Goal: Task Accomplishment & Management: Complete application form

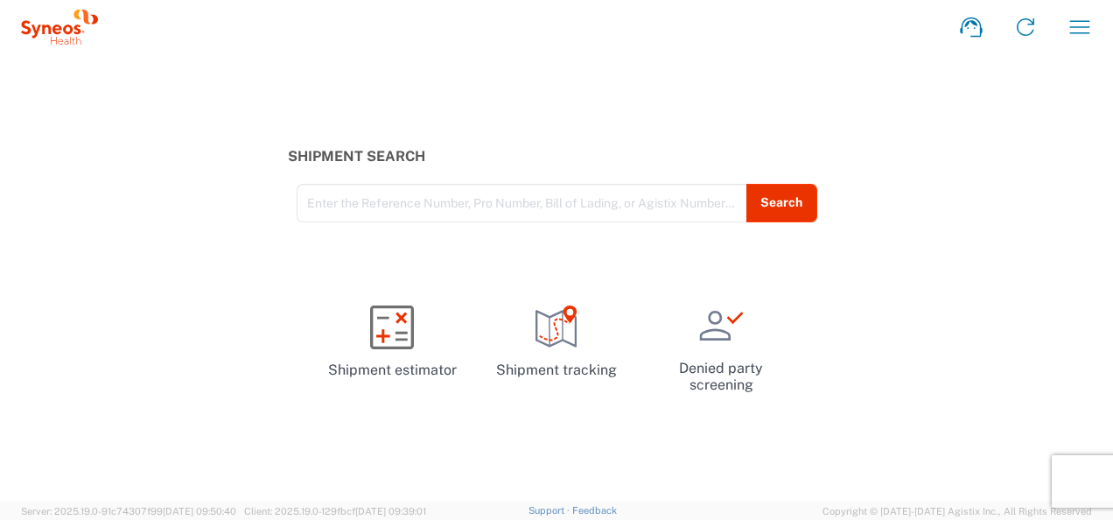
click at [896, 123] on div "Shipment Search Enter the Reference Number, Pro Number, Bill of Lading, or Agis…" at bounding box center [556, 277] width 1113 height 447
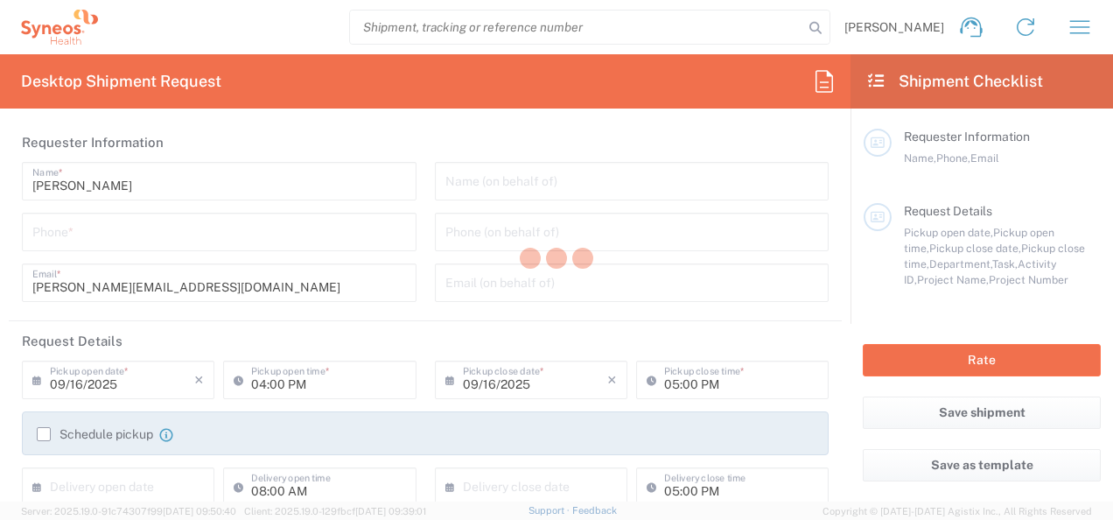
type input "Department"
type input "[GEOGRAPHIC_DATA]"
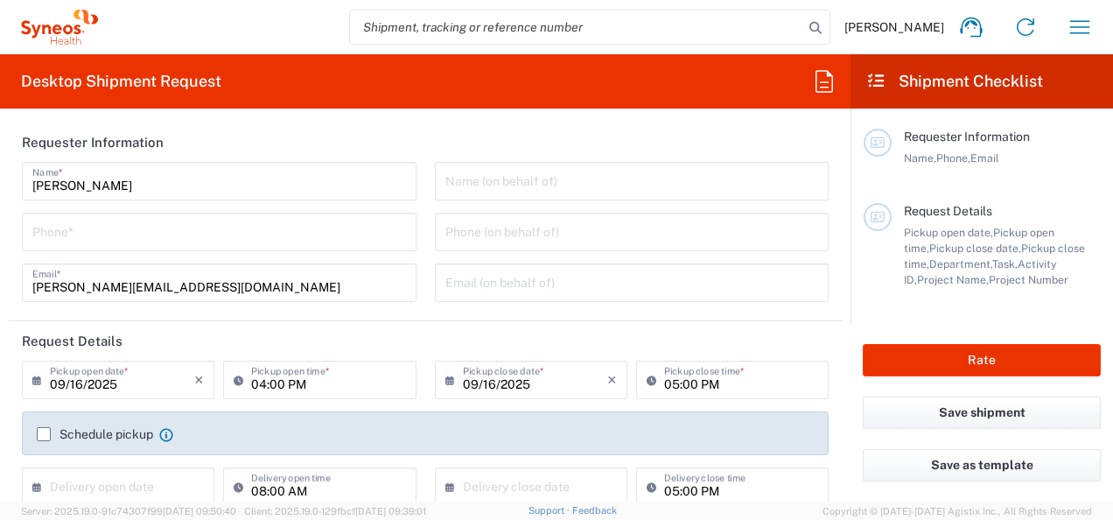
type input "Syneos Health Clinical [GEOGRAPHIC_DATA]"
click at [180, 231] on input "tel" at bounding box center [219, 230] width 374 height 31
type input "607908302"
drag, startPoint x: 316, startPoint y: 284, endPoint x: 417, endPoint y: 296, distance: 101.4
click at [316, 284] on input "[PERSON_NAME][EMAIL_ADDRESS][DOMAIN_NAME]" at bounding box center [219, 281] width 374 height 31
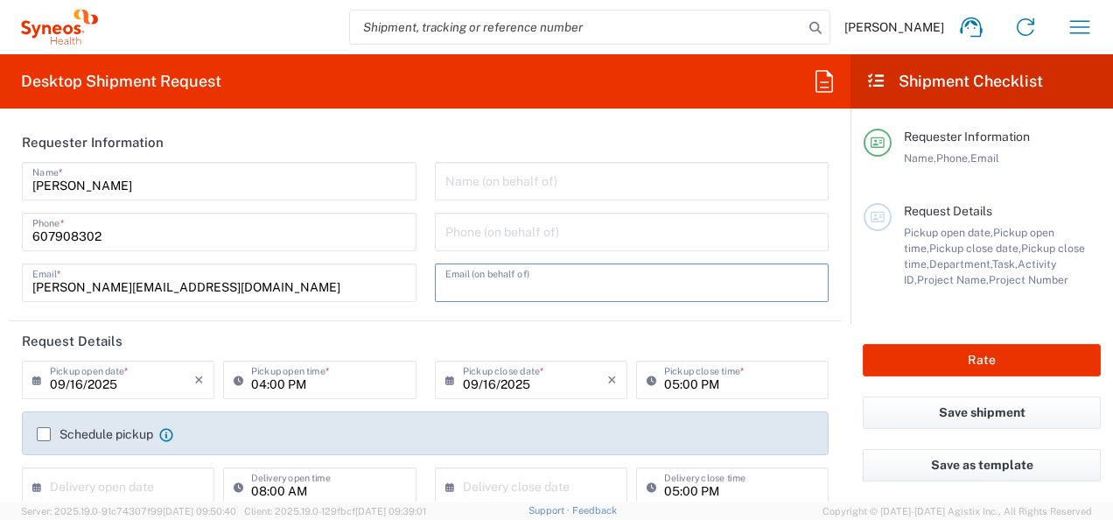
click at [577, 277] on input "text" at bounding box center [632, 281] width 374 height 31
click at [361, 144] on header "Requester Information" at bounding box center [425, 142] width 833 height 39
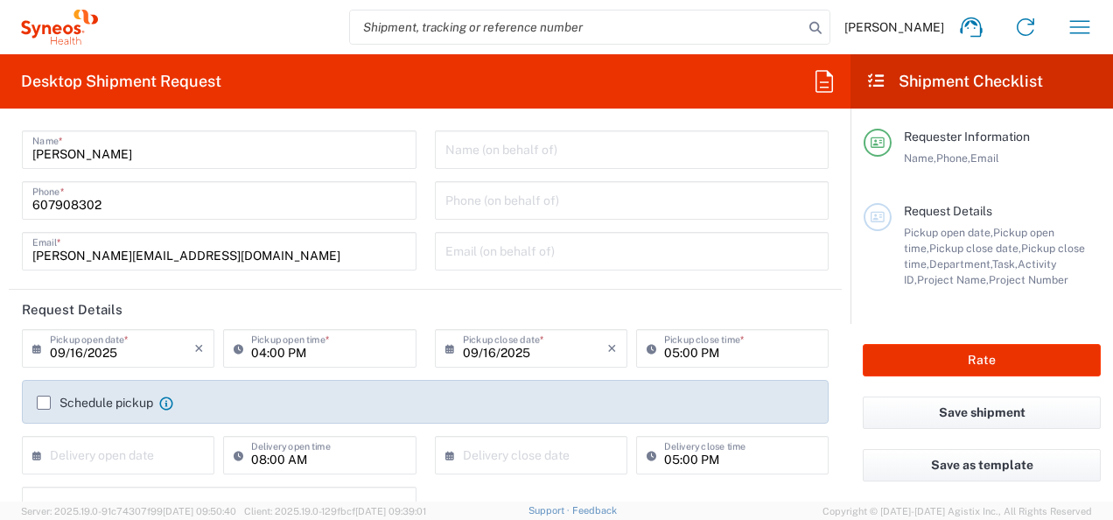
scroll to position [74, 0]
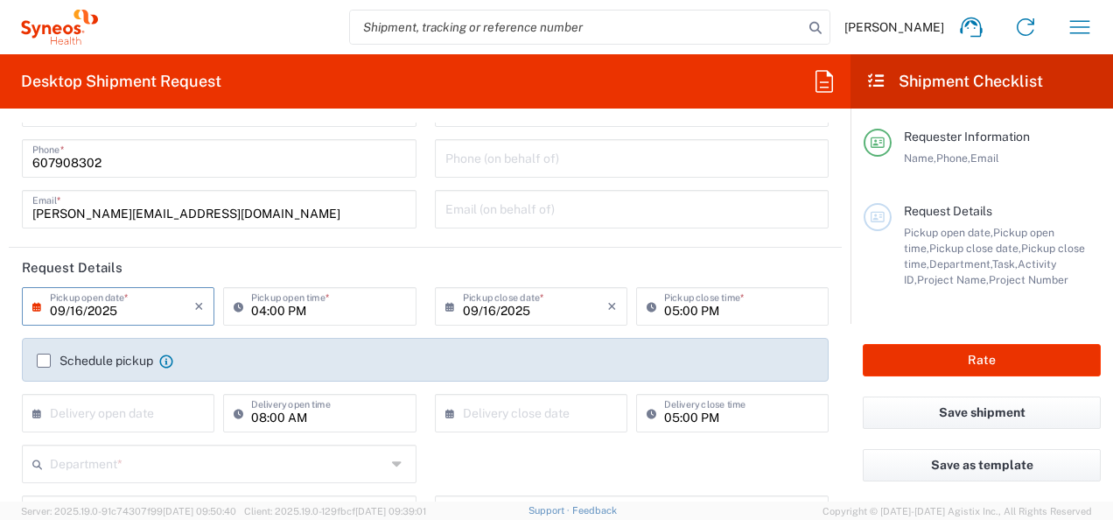
click at [160, 306] on input "09/16/2025" at bounding box center [122, 305] width 144 height 31
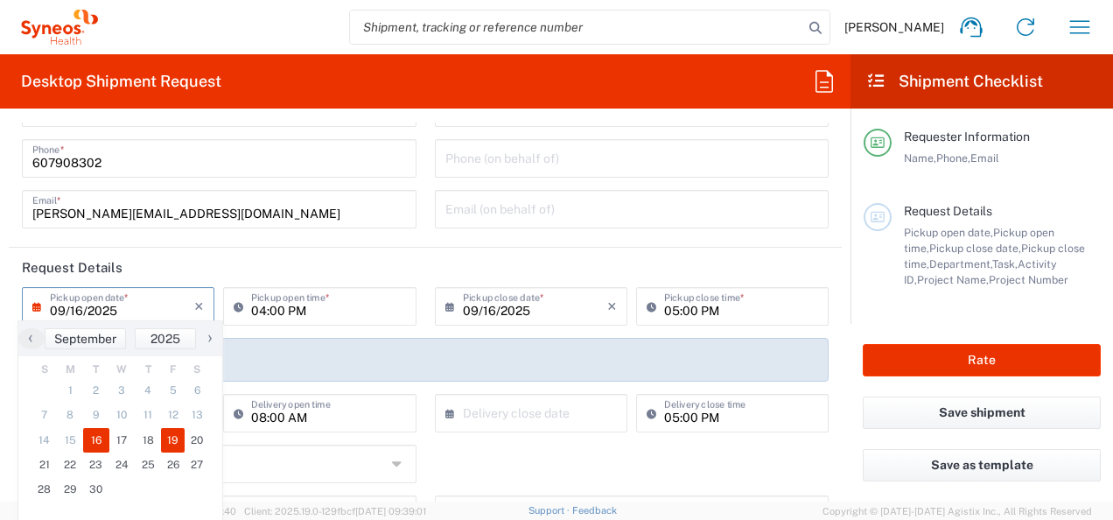
click at [173, 434] on span "19" at bounding box center [173, 440] width 25 height 25
type input "[DATE]"
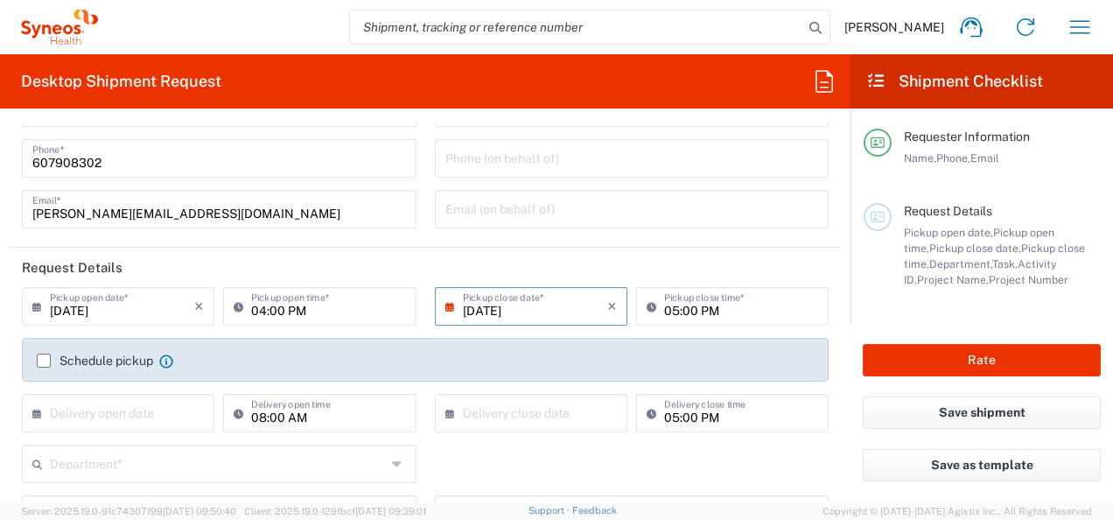
click at [315, 247] on agx-form-section "Requester Information [PERSON_NAME] Name * [PHONE_NUMBER] Phone * [PERSON_NAME]…" at bounding box center [425, 148] width 833 height 199
click at [334, 311] on input "04:00 PM" at bounding box center [328, 305] width 154 height 31
click at [377, 313] on input "04:00 PM" at bounding box center [328, 305] width 154 height 31
click at [261, 311] on input "04:00 PM" at bounding box center [328, 305] width 154 height 31
click at [371, 314] on input "10:00 PM" at bounding box center [328, 305] width 154 height 31
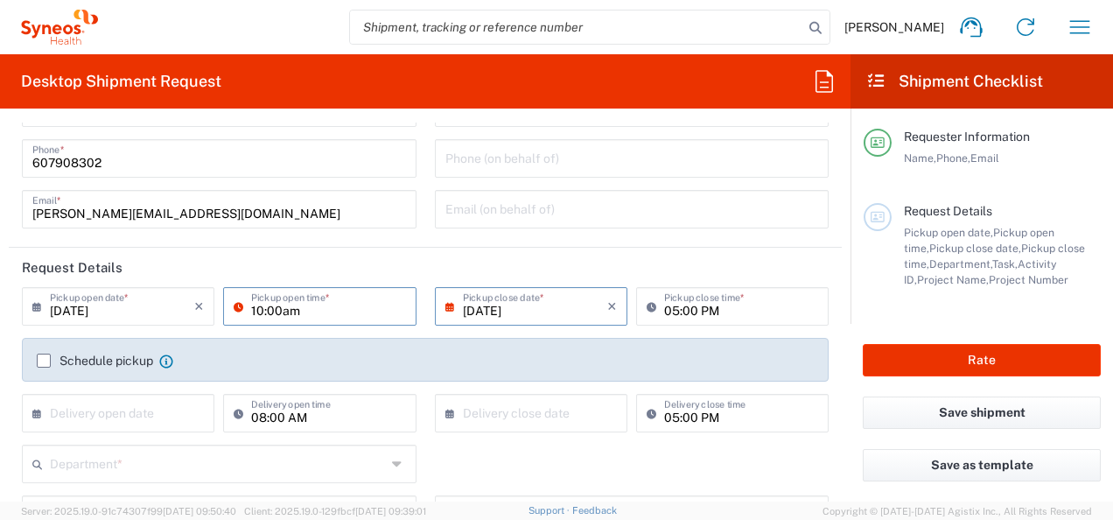
type input "10:00am"
click at [539, 317] on input "[DATE]" at bounding box center [535, 305] width 144 height 31
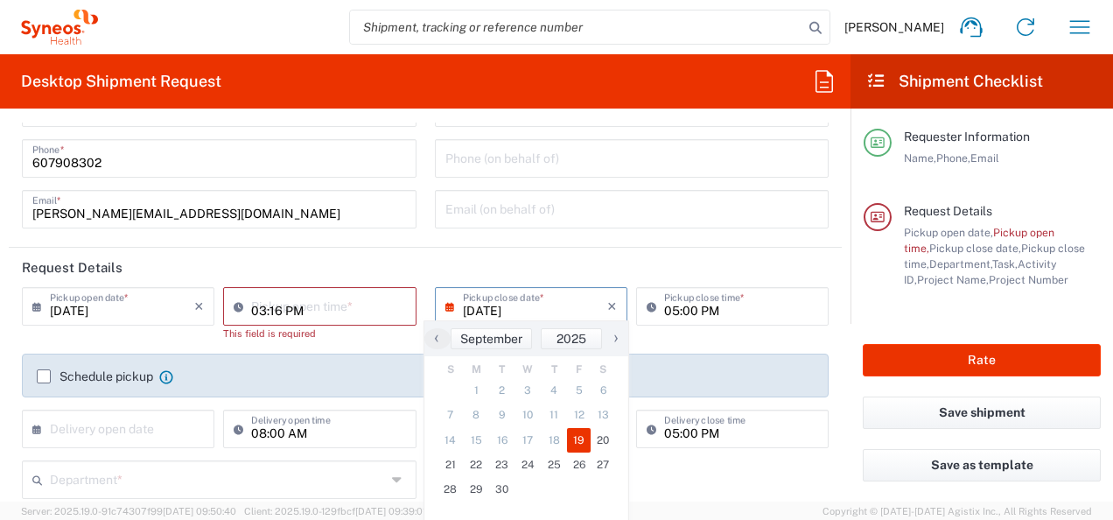
click at [320, 310] on input "03:16 PM" at bounding box center [328, 305] width 154 height 31
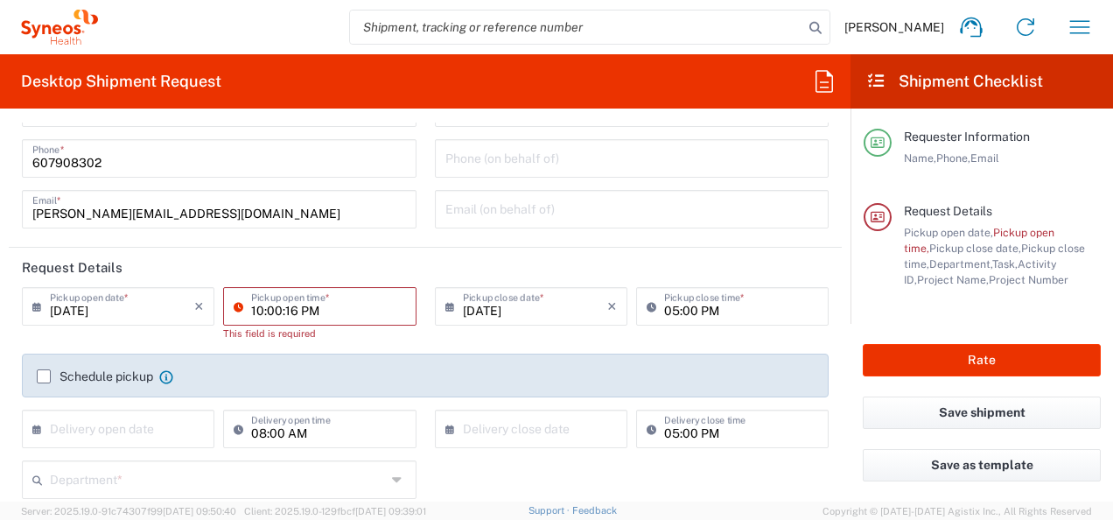
click at [320, 310] on input "10:00:16 PM" at bounding box center [328, 305] width 154 height 31
click at [291, 314] on input "PM" at bounding box center [328, 305] width 154 height 31
type input "P"
type input "10am"
click at [559, 312] on input "[DATE]" at bounding box center [535, 305] width 144 height 31
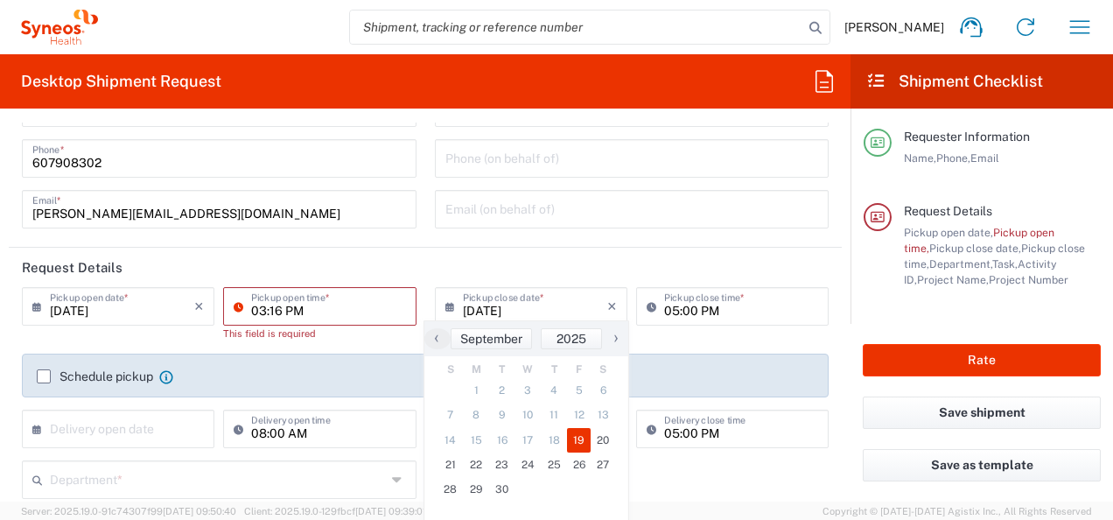
click at [350, 310] on input "03:16 PM" at bounding box center [328, 305] width 154 height 31
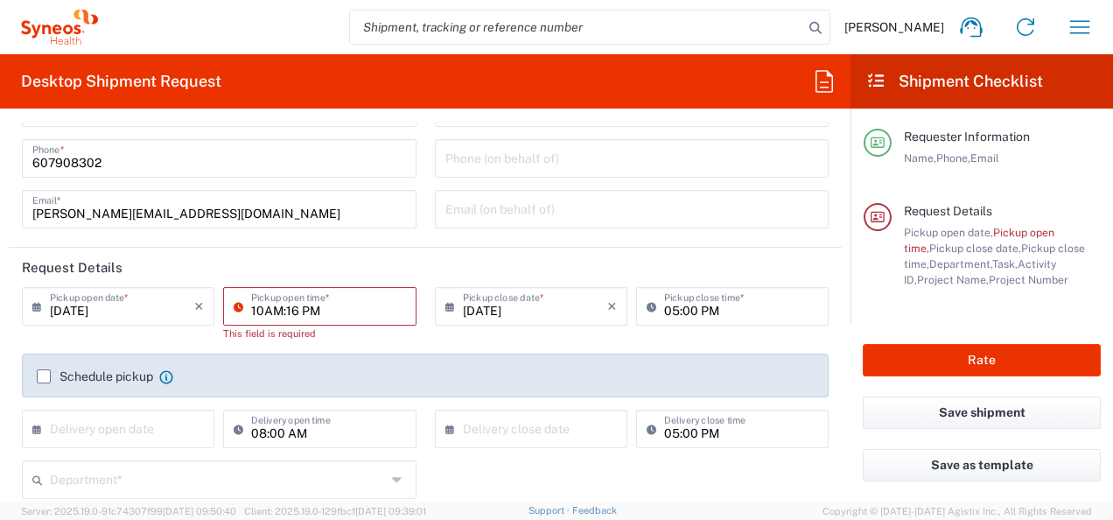
click at [350, 310] on input "10AM:16 PM" at bounding box center [328, 305] width 154 height 31
type input "PM"
click at [315, 311] on input "PM" at bounding box center [328, 305] width 154 height 31
type input "10AM"
click at [315, 311] on input "03:16 PM" at bounding box center [328, 305] width 154 height 31
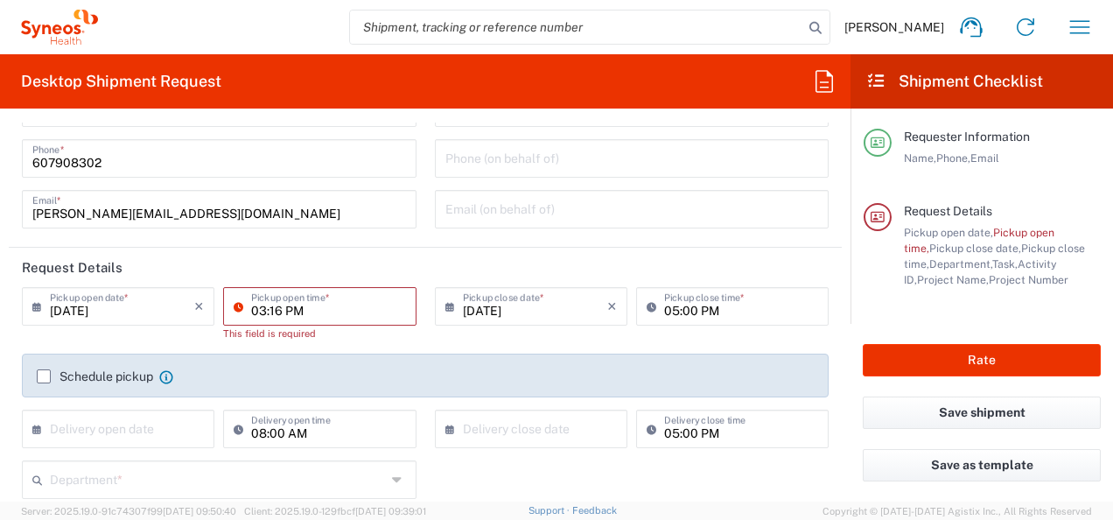
click at [305, 307] on input "03:16 PM" at bounding box center [328, 305] width 154 height 31
click at [313, 312] on input "03:16 PM" at bounding box center [328, 305] width 154 height 31
type input "03:16"
click at [234, 304] on icon at bounding box center [243, 306] width 18 height 28
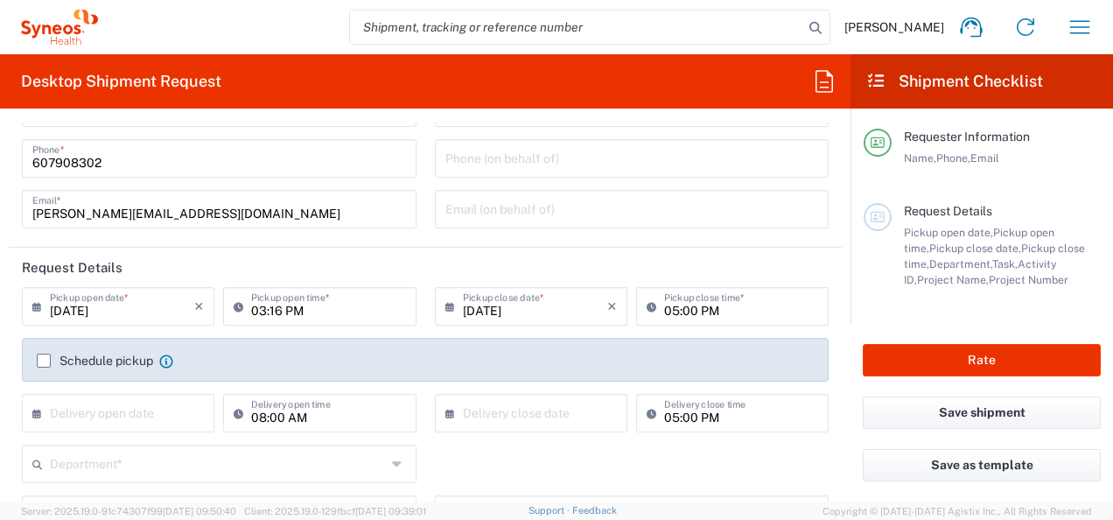
click at [234, 304] on icon at bounding box center [243, 306] width 18 height 28
drag, startPoint x: 233, startPoint y: 304, endPoint x: 323, endPoint y: 315, distance: 90.8
click at [323, 315] on input "03:16 PM" at bounding box center [328, 305] width 154 height 31
type input ":16 PM"
click at [133, 310] on input "[DATE]" at bounding box center [122, 305] width 144 height 31
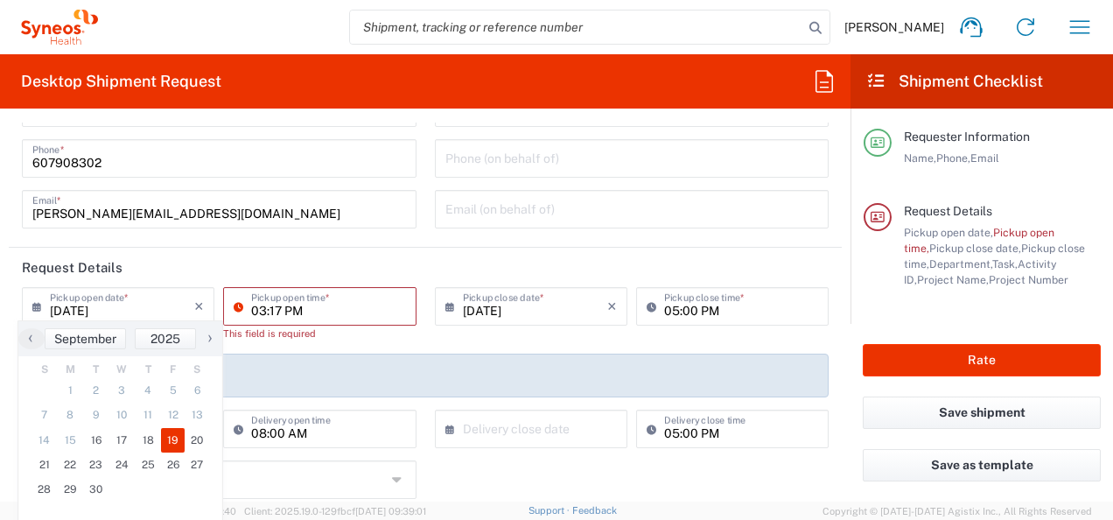
click at [352, 311] on input "03:17 PM" at bounding box center [328, 305] width 154 height 31
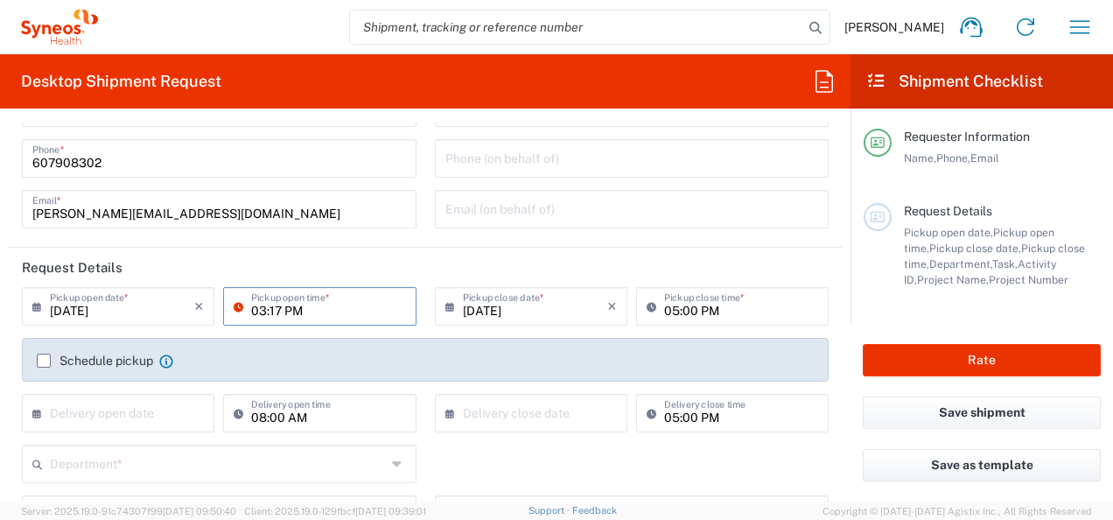
click at [331, 308] on input "03:17 PM" at bounding box center [328, 305] width 154 height 31
click at [173, 313] on input "[DATE]" at bounding box center [122, 305] width 144 height 31
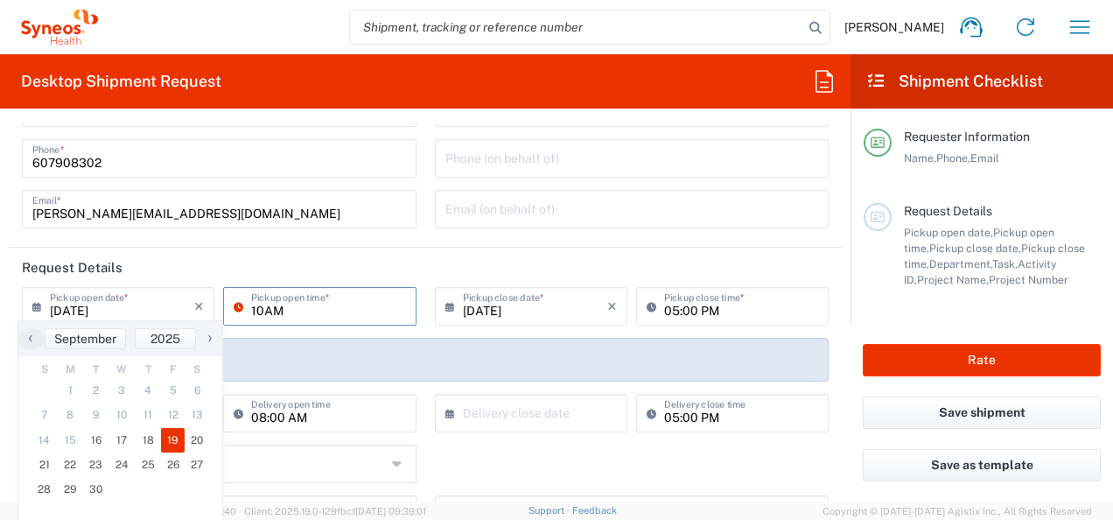
type input "10AM"
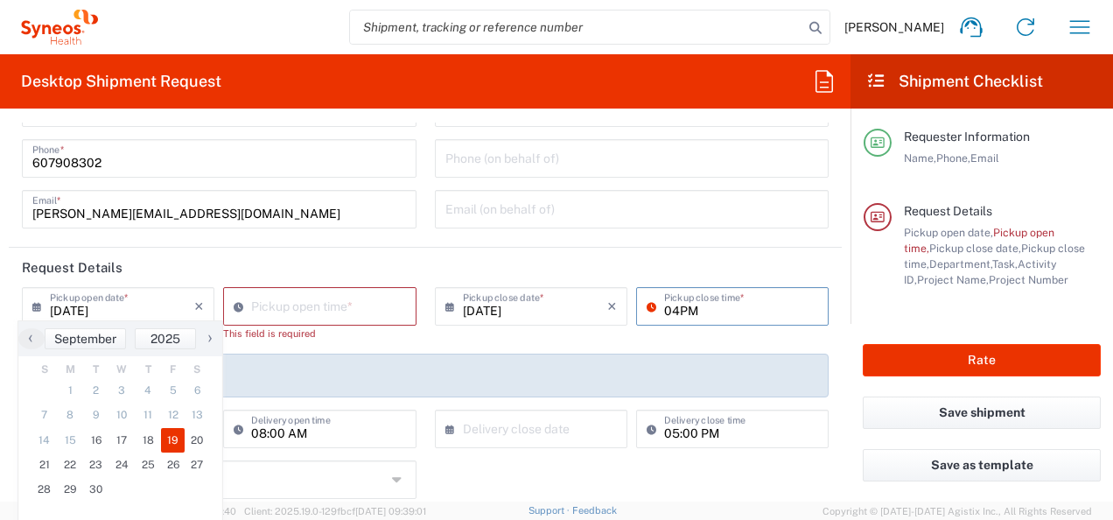
type input "04PM"
click at [364, 307] on input "03:17 PM" at bounding box center [328, 305] width 154 height 31
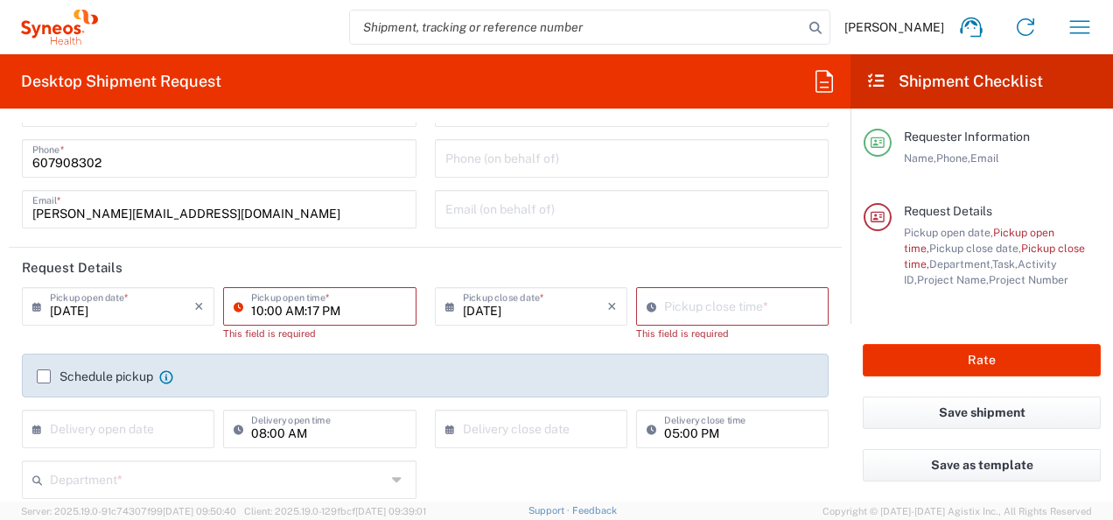
click at [373, 316] on input "10:00 AM:17 PM" at bounding box center [328, 305] width 154 height 31
type input ":17 PM"
drag, startPoint x: 339, startPoint y: 315, endPoint x: 179, endPoint y: 312, distance: 160.2
click at [179, 312] on div "[DATE] × Pickup open date * Cancel Apply :17 PM Pickup open time * This field i…" at bounding box center [219, 320] width 403 height 67
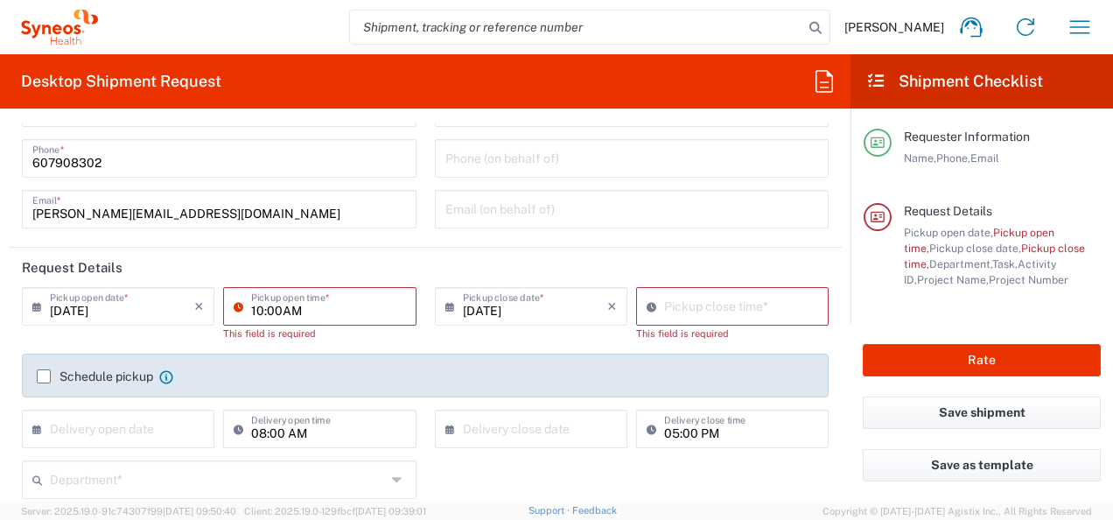
type input "10:00AM"
type input "03:18 PM"
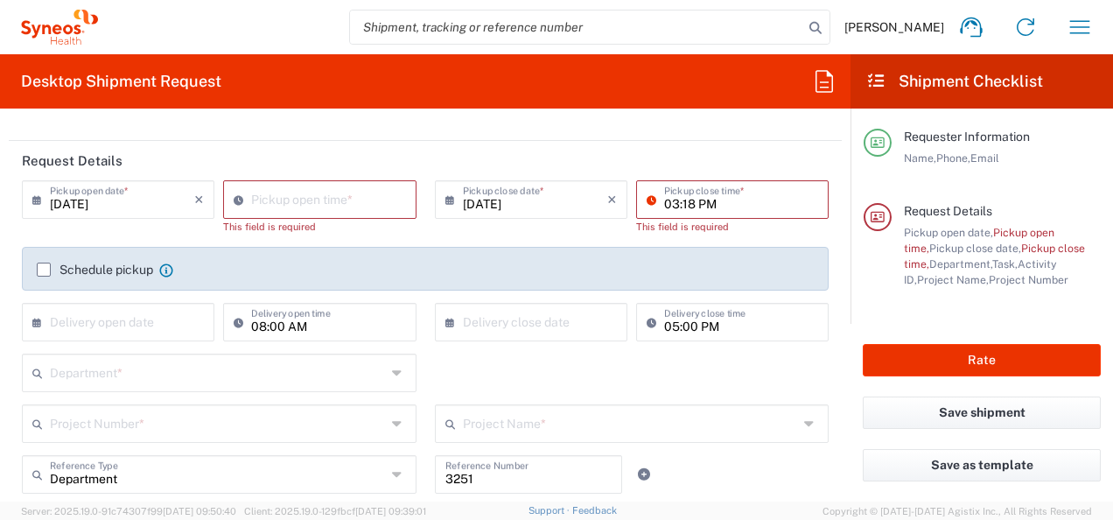
scroll to position [263, 0]
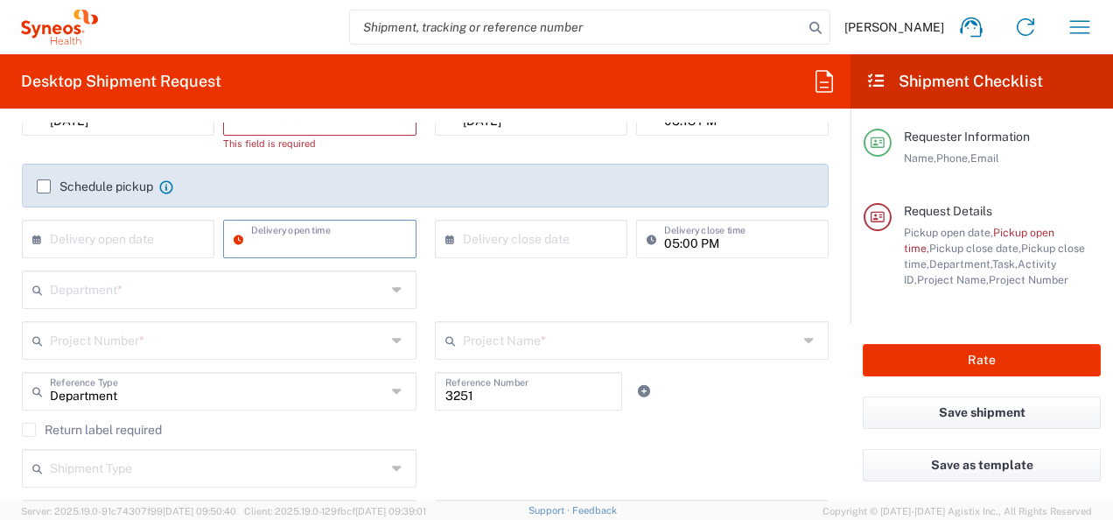
click at [37, 186] on label "Schedule pickup" at bounding box center [95, 186] width 116 height 14
click at [44, 186] on input "Schedule pickup" at bounding box center [44, 186] width 0 height 0
click at [53, 185] on label "Schedule pickup" at bounding box center [95, 186] width 116 height 14
click at [44, 186] on input "Schedule pickup" at bounding box center [44, 186] width 0 height 0
click at [44, 185] on label "Schedule pickup" at bounding box center [95, 186] width 116 height 14
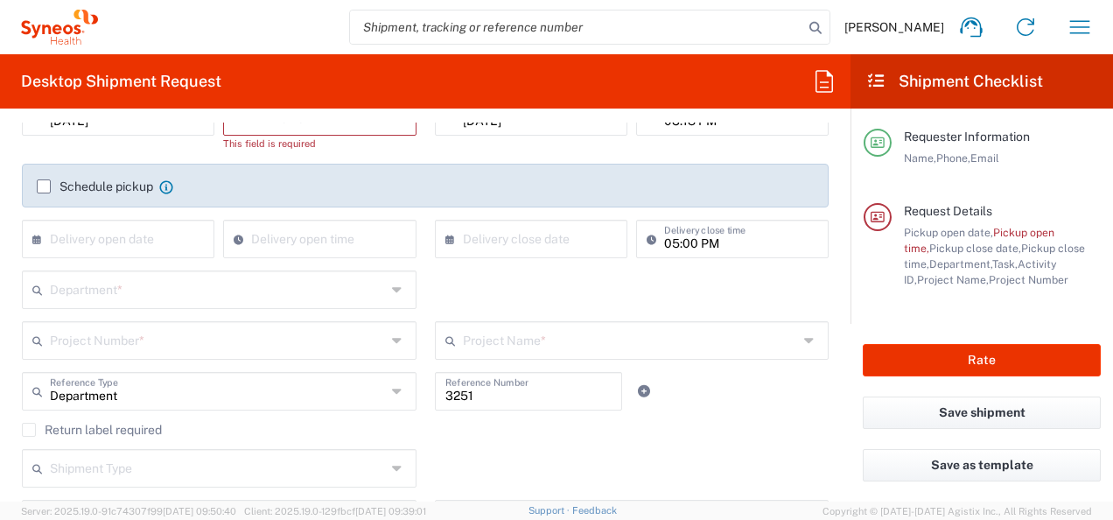
click at [44, 186] on input "Schedule pickup" at bounding box center [44, 186] width 0 height 0
click at [42, 187] on label "Schedule pickup" at bounding box center [95, 186] width 116 height 14
click at [44, 186] on input "Schedule pickup" at bounding box center [44, 186] width 0 height 0
click at [42, 187] on label "Schedule pickup" at bounding box center [95, 186] width 116 height 14
click at [44, 186] on input "Schedule pickup" at bounding box center [44, 186] width 0 height 0
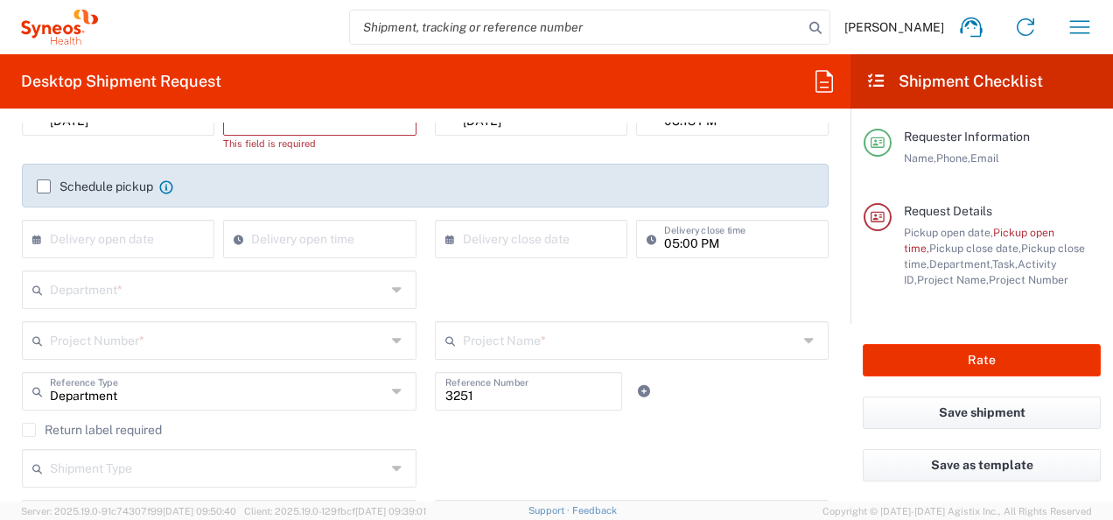
click at [42, 187] on label "Schedule pickup" at bounding box center [95, 186] width 116 height 14
click at [44, 186] on input "Schedule pickup" at bounding box center [44, 186] width 0 height 0
click at [0, 163] on html "[PERSON_NAME] Home Shipment estimator Shipment tracking Desktop shipment reques…" at bounding box center [556, 260] width 1113 height 520
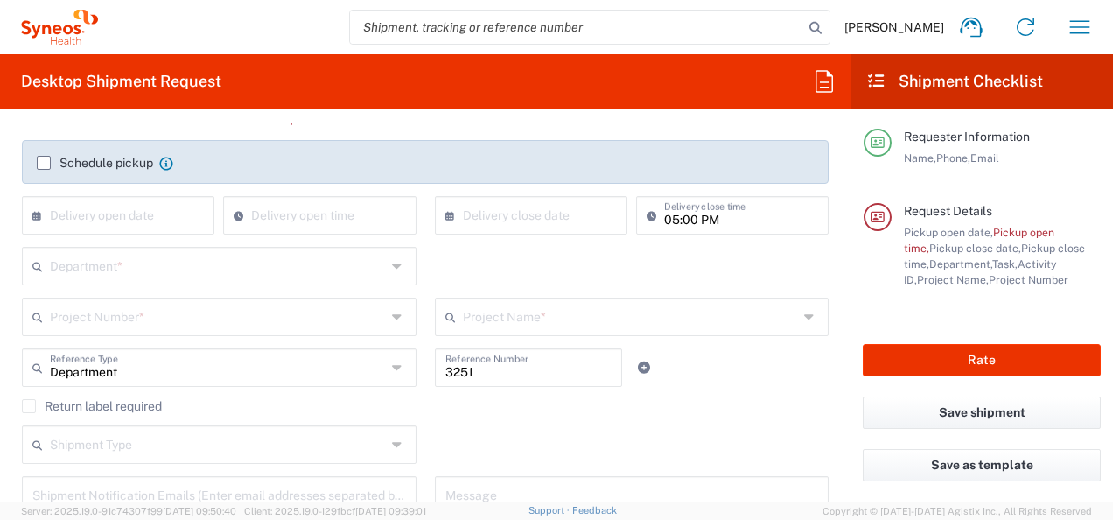
click at [47, 161] on label "Schedule pickup" at bounding box center [95, 163] width 116 height 14
click at [44, 163] on input "Schedule pickup" at bounding box center [44, 163] width 0 height 0
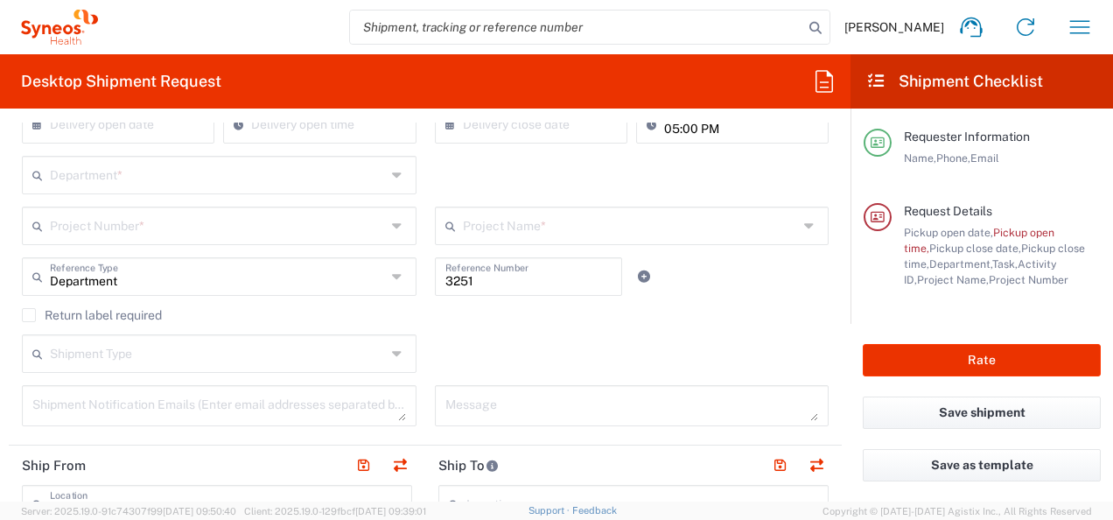
scroll to position [390, 0]
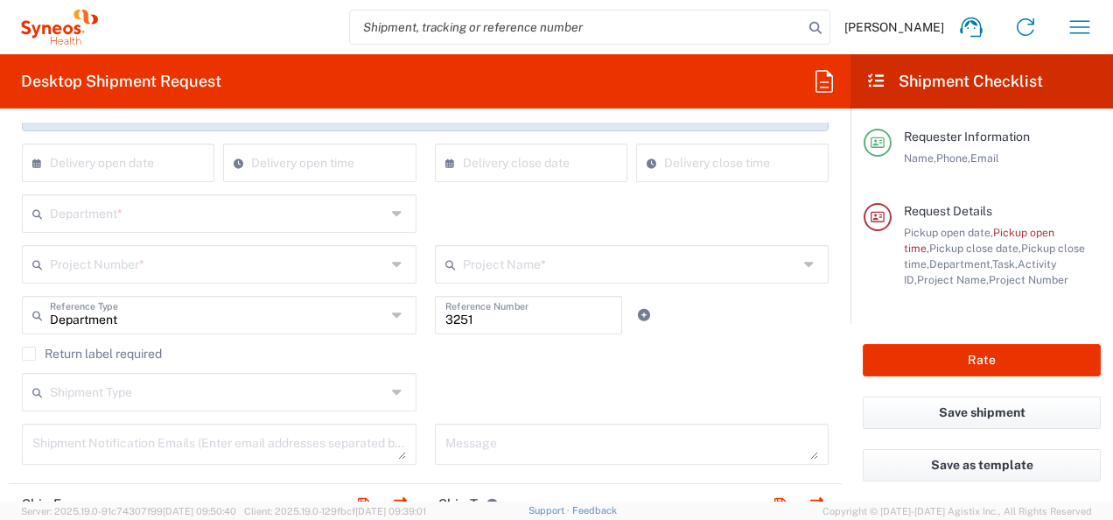
click at [662, 387] on div "Shipment Type Batch Regular" at bounding box center [425, 398] width 825 height 51
click at [501, 358] on agx-checkbox-control "Return label required" at bounding box center [425, 354] width 807 height 14
click at [636, 319] on icon at bounding box center [644, 315] width 16 height 12
click at [639, 363] on icon at bounding box center [644, 366] width 16 height 12
click at [396, 312] on icon at bounding box center [399, 315] width 14 height 28
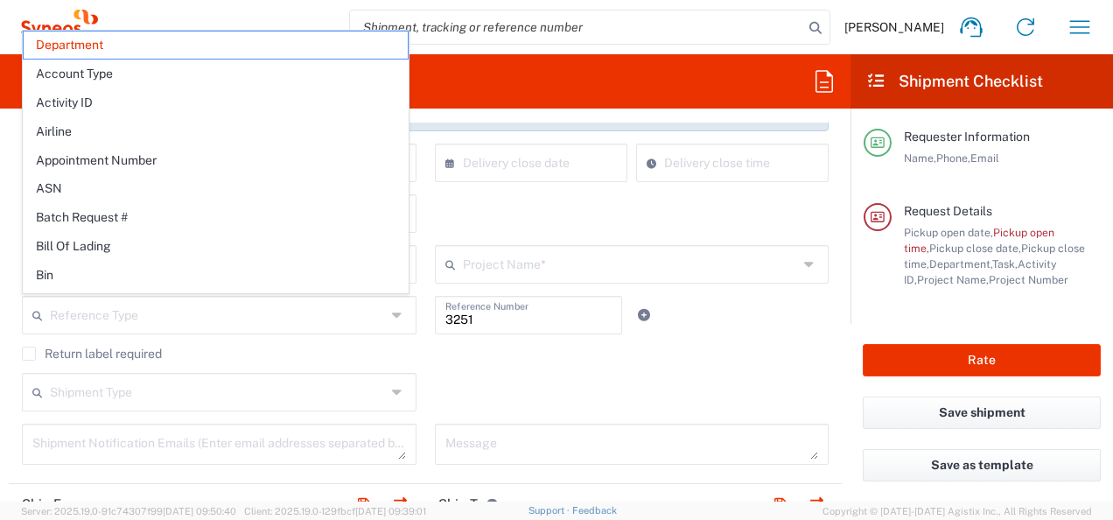
click at [640, 376] on div "Shipment Type Batch Regular" at bounding box center [425, 398] width 825 height 51
type input "Department"
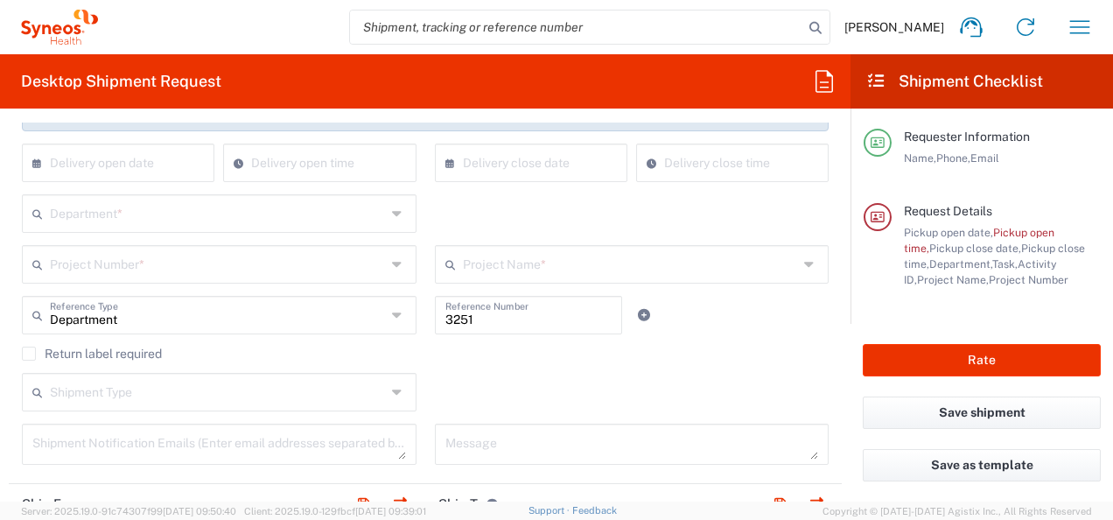
click at [392, 207] on icon at bounding box center [399, 214] width 14 height 28
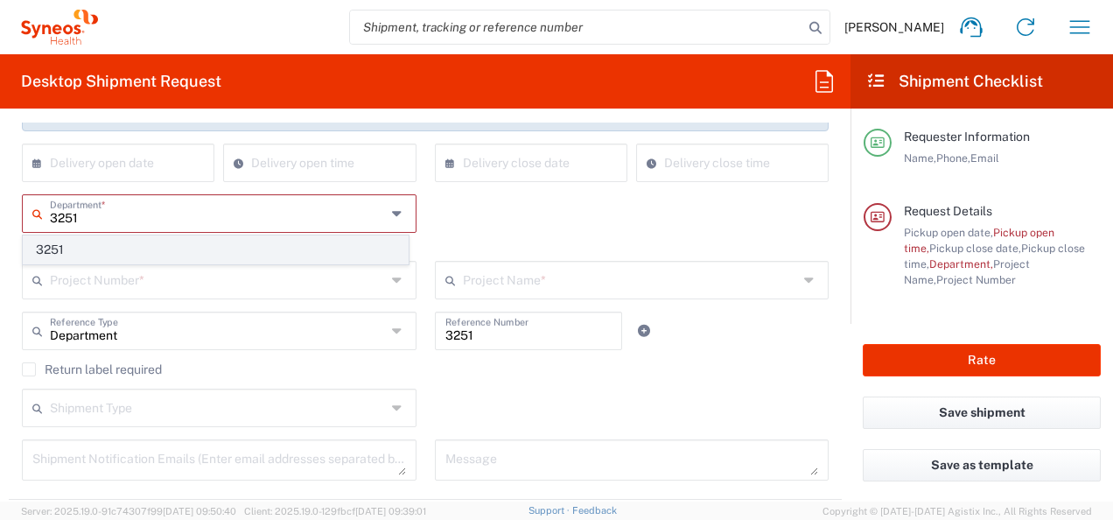
type input "3251"
click at [65, 246] on span "3251" at bounding box center [216, 249] width 384 height 27
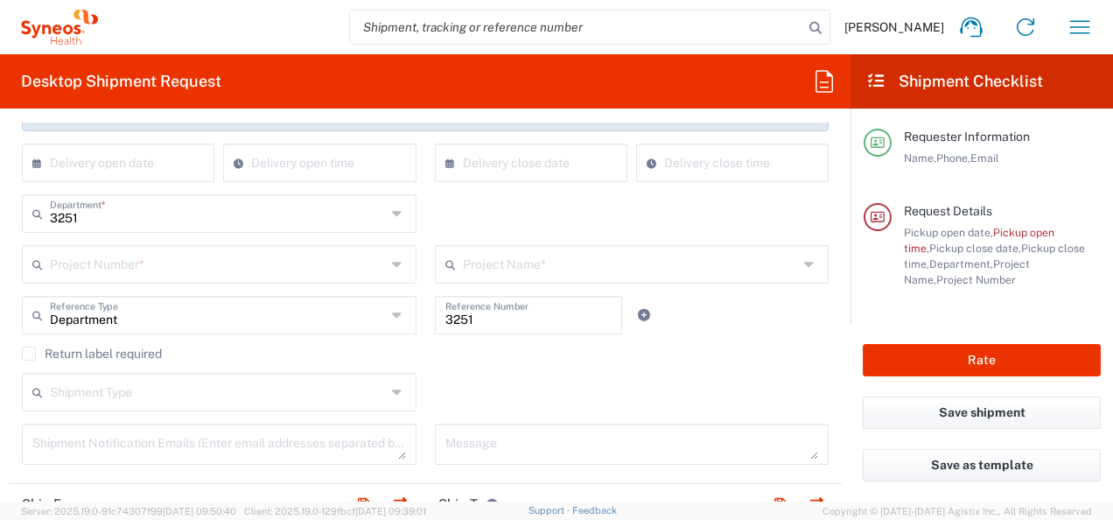
click at [216, 266] on input "text" at bounding box center [218, 263] width 336 height 31
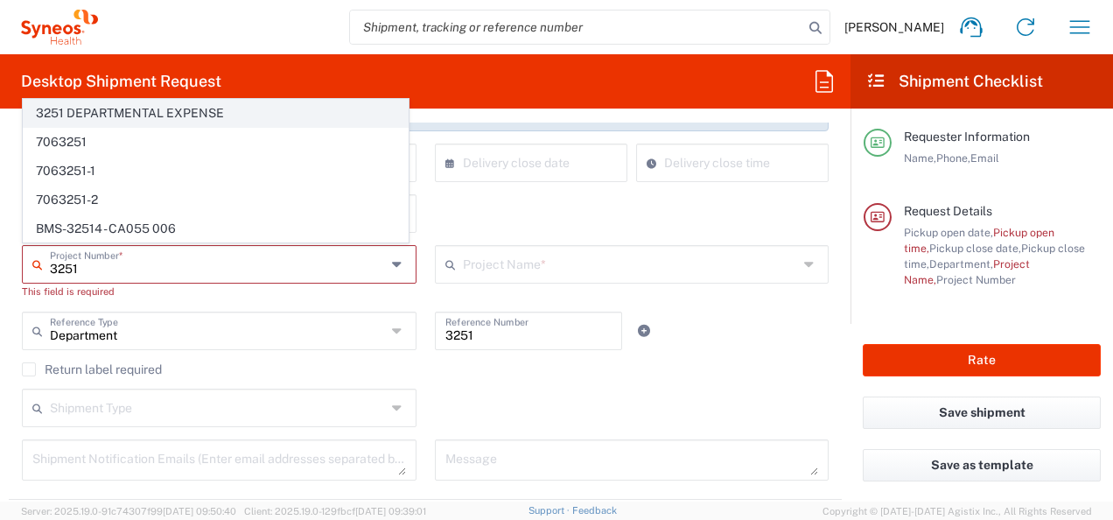
click at [184, 119] on span "3251 DEPARTMENTAL EXPENSE" at bounding box center [216, 113] width 384 height 27
type input "3251 DEPARTMENTAL EXPENSE"
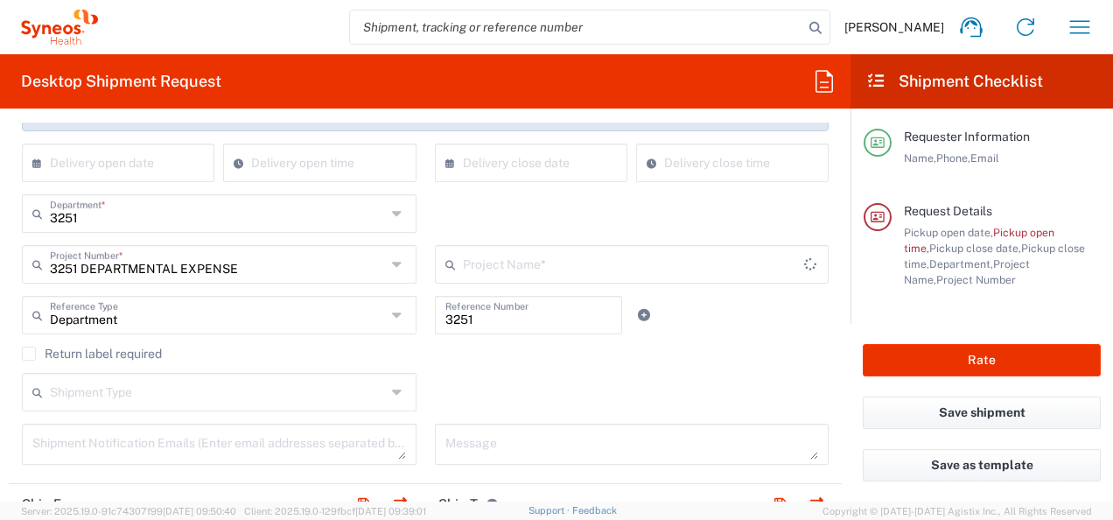
type input "3251 DEPARTMENTAL EXPENSE"
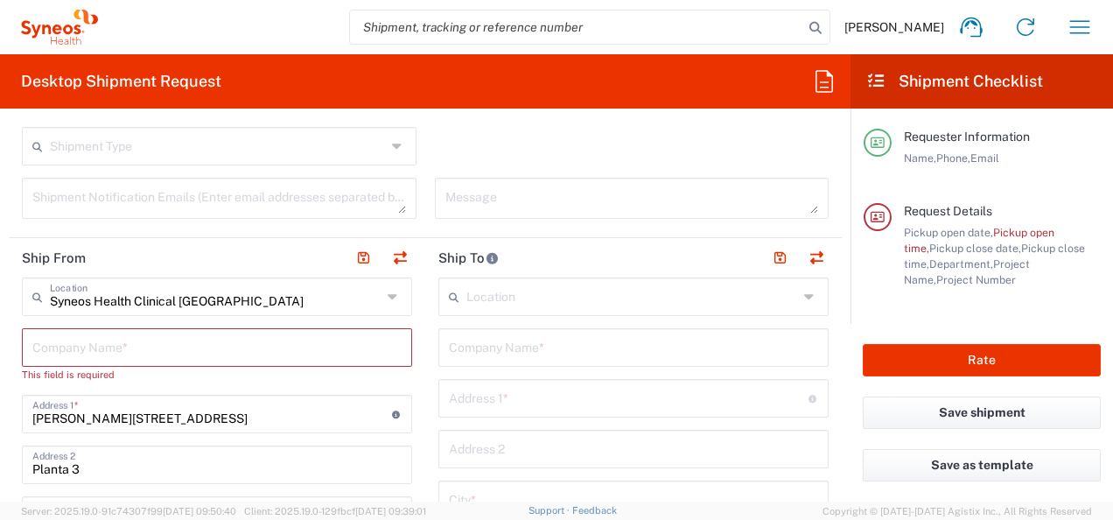
scroll to position [641, 0]
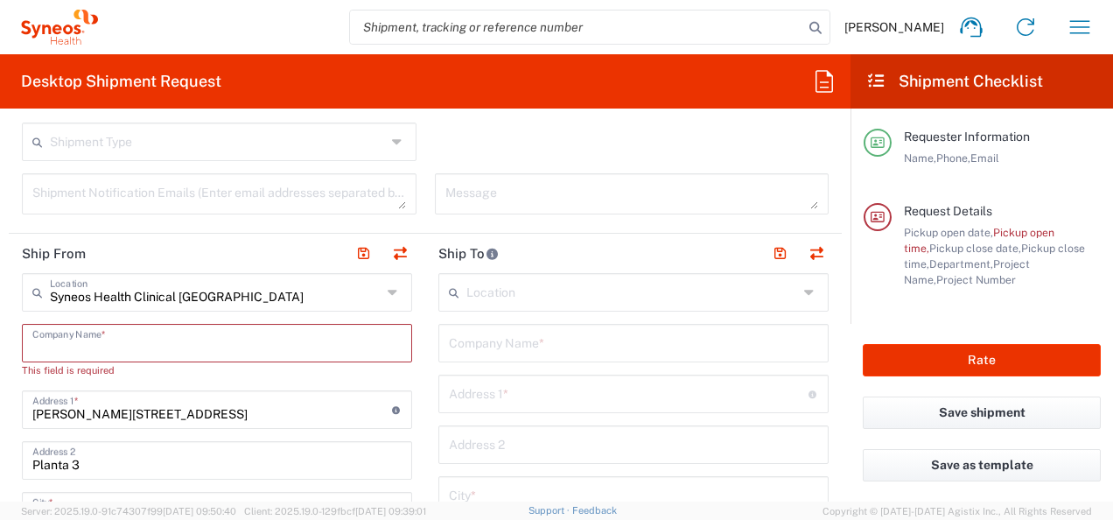
click at [273, 333] on input "text" at bounding box center [216, 341] width 369 height 31
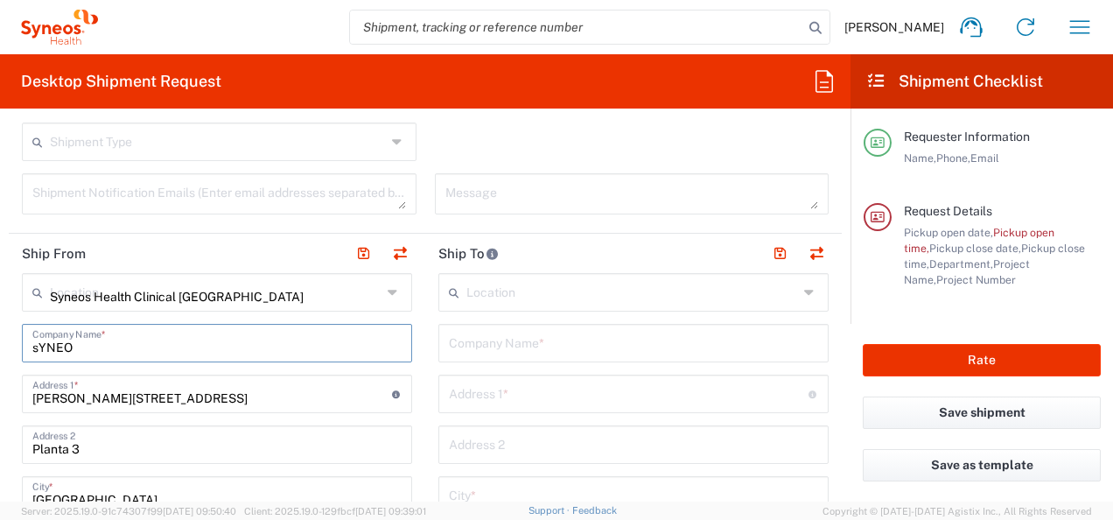
type input "sYNEOS"
type input "s"
type input "Syneos Health"
click at [196, 383] on input "[PERSON_NAME][STREET_ADDRESS]" at bounding box center [212, 392] width 360 height 31
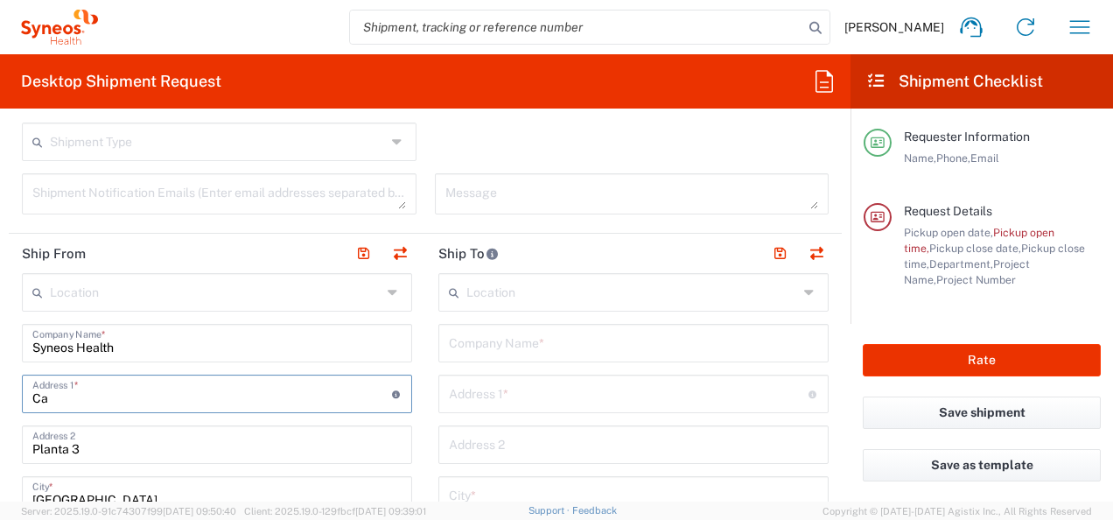
type input "C"
click at [133, 393] on input "text" at bounding box center [212, 392] width 360 height 31
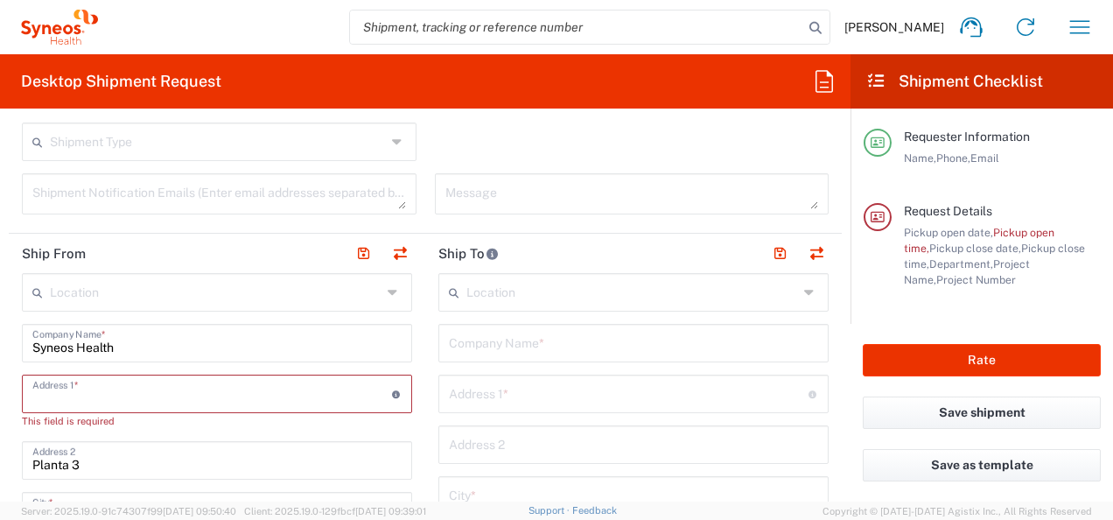
click at [78, 398] on input "text" at bounding box center [212, 392] width 360 height 31
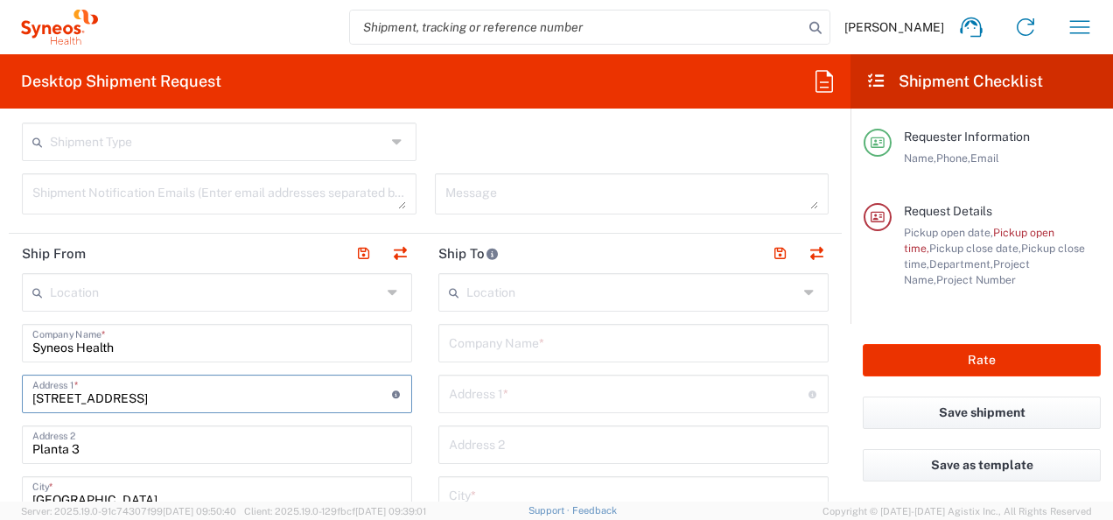
type input "[STREET_ADDRESS]"
click at [135, 431] on input "Planta 3" at bounding box center [216, 443] width 369 height 31
type input "P"
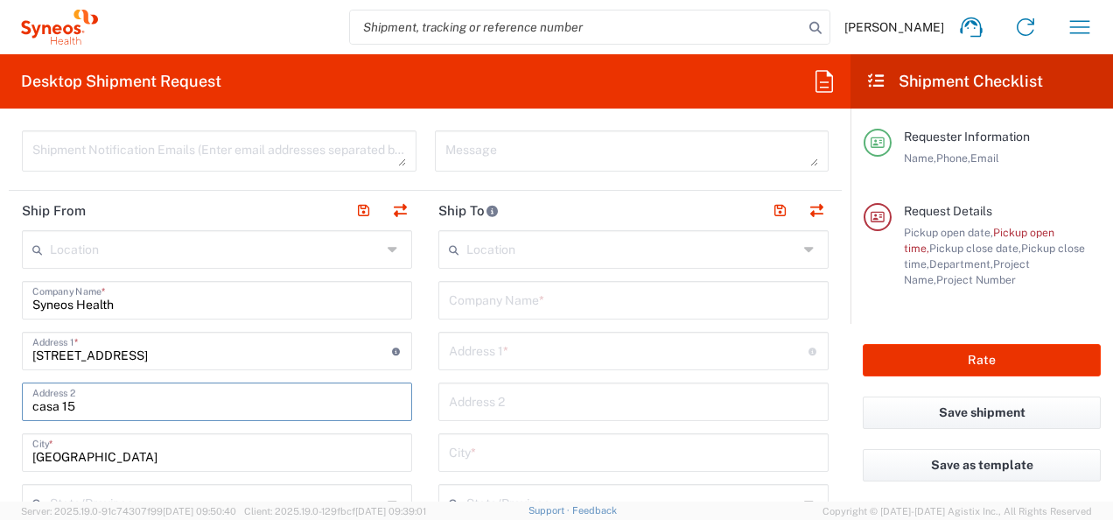
scroll to position [721, 0]
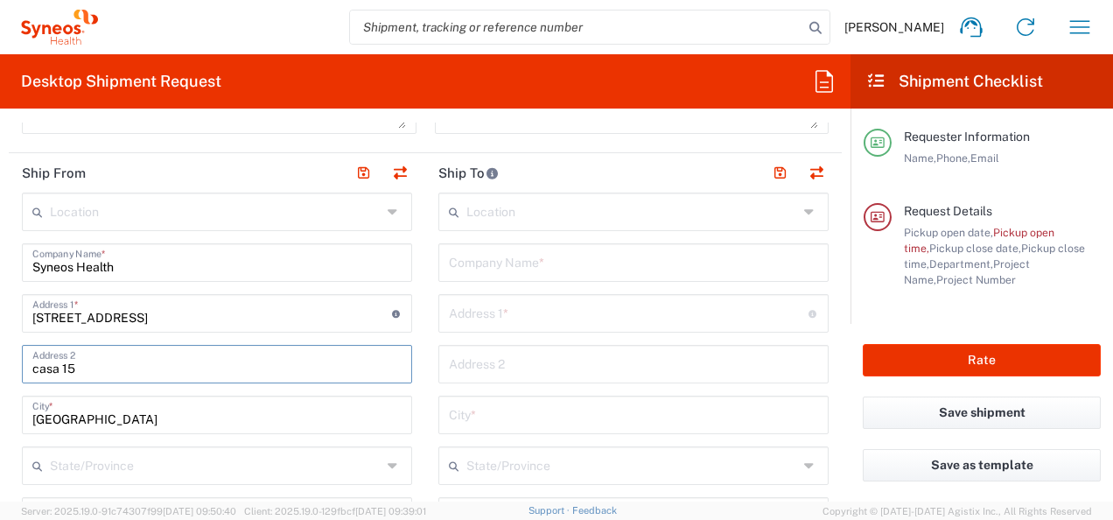
type input "casa 15"
click at [150, 407] on input "[GEOGRAPHIC_DATA]" at bounding box center [216, 413] width 369 height 31
type input "M"
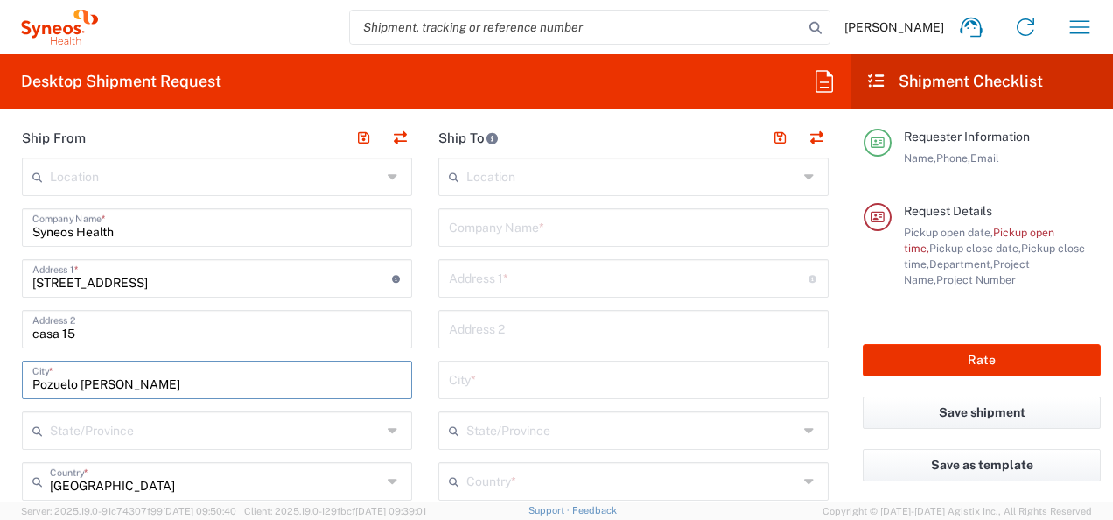
scroll to position [791, 0]
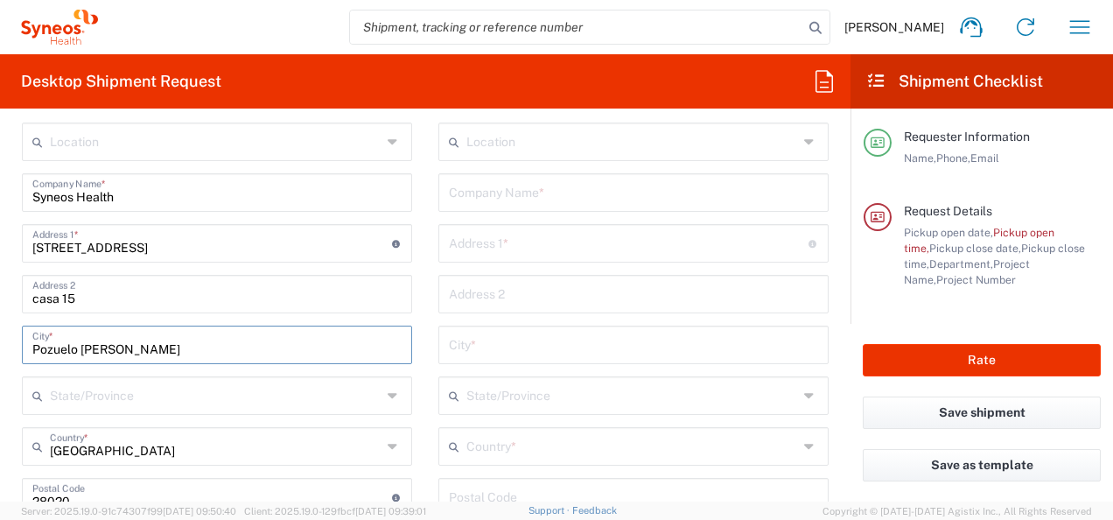
type input "Pozuelo [PERSON_NAME]"
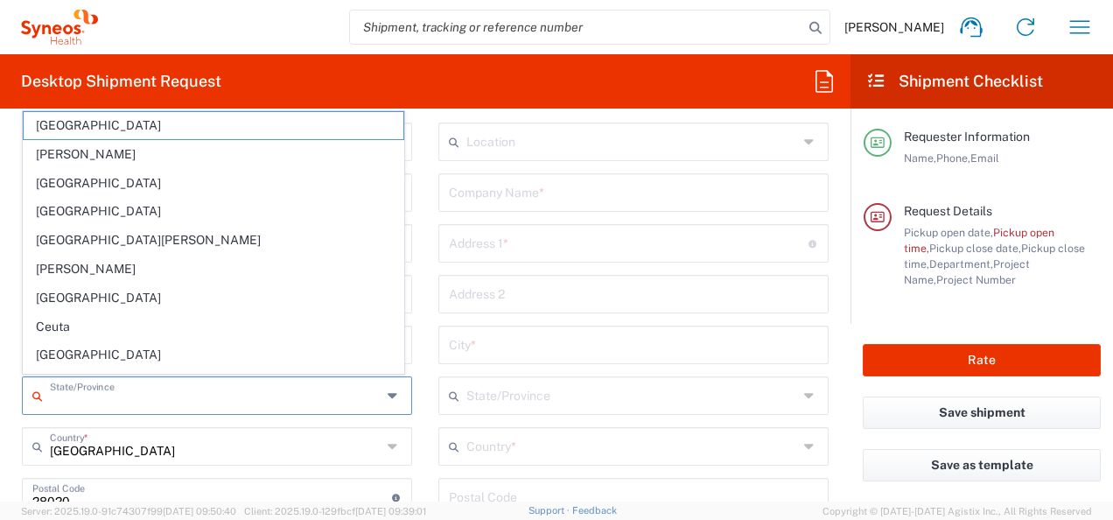
click at [90, 402] on input "text" at bounding box center [216, 394] width 332 height 31
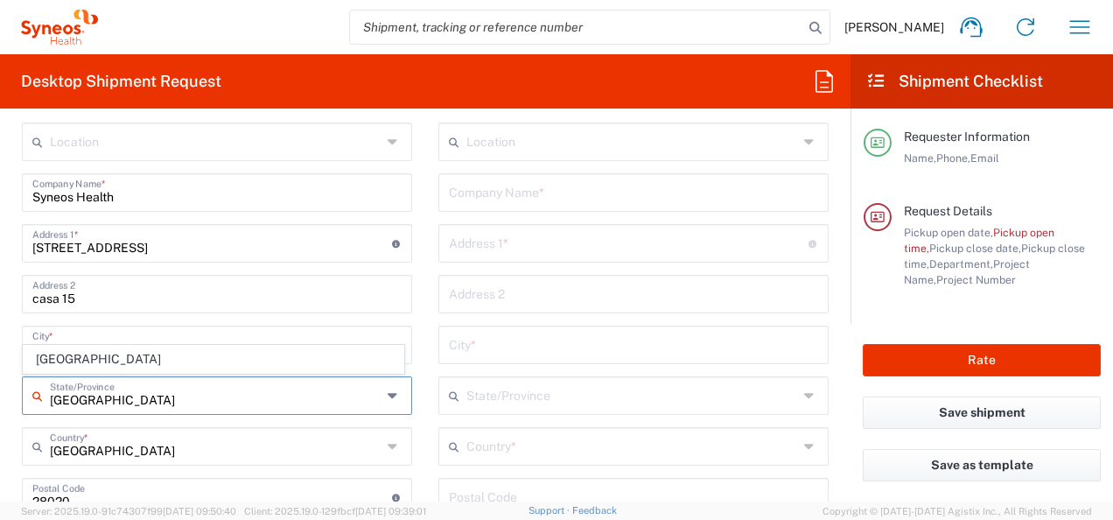
type input "[GEOGRAPHIC_DATA]"
drag, startPoint x: 171, startPoint y: 452, endPoint x: 126, endPoint y: 451, distance: 44.6
click at [171, 452] on input "text" at bounding box center [216, 445] width 332 height 31
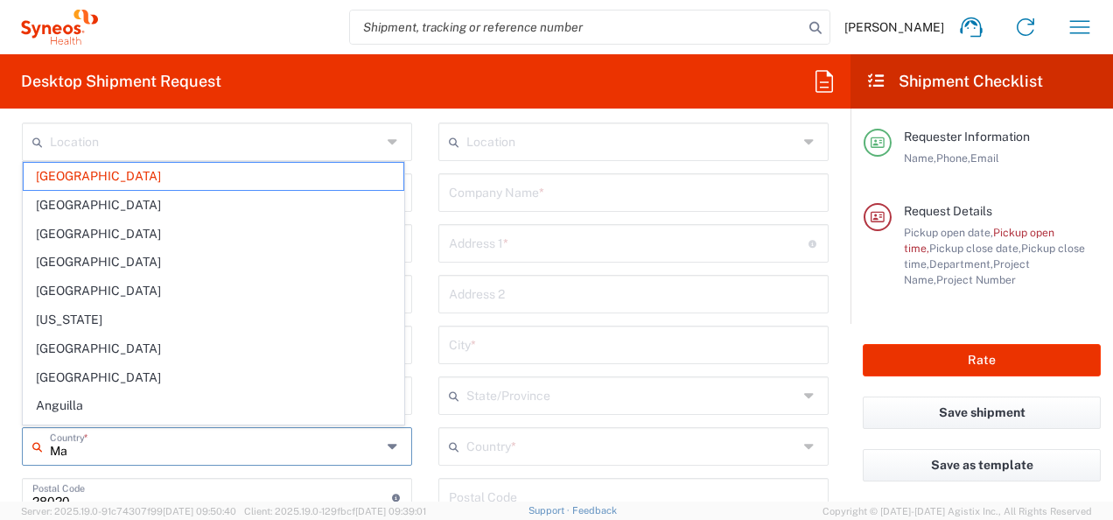
type input "M"
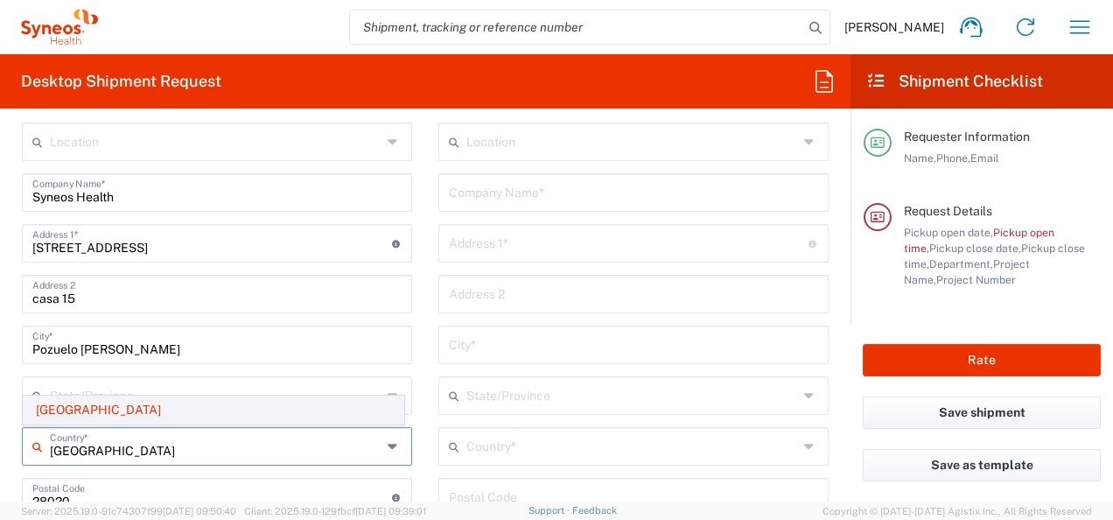
type input "[GEOGRAPHIC_DATA]"
click at [51, 407] on span "[GEOGRAPHIC_DATA]" at bounding box center [214, 409] width 380 height 27
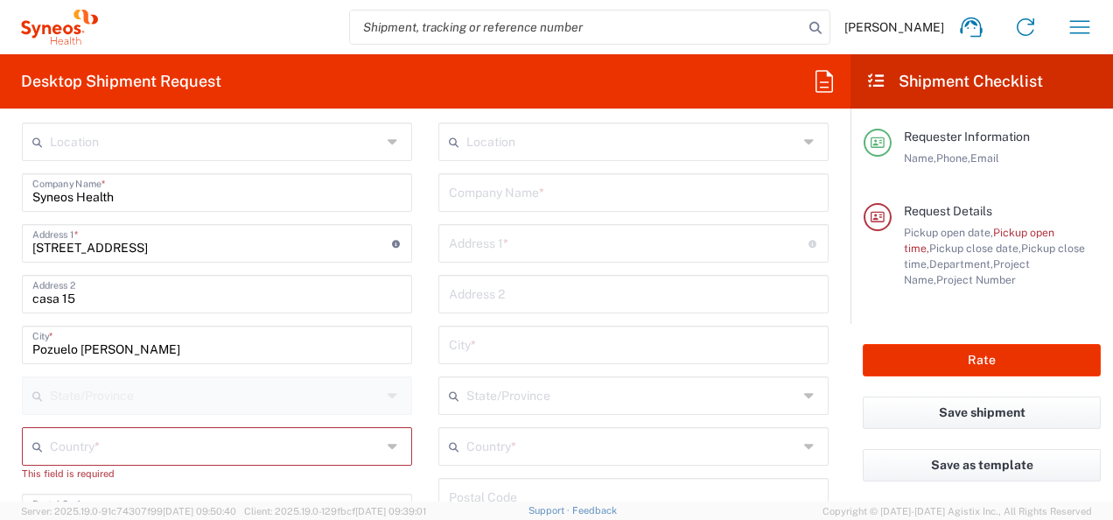
click at [500, 395] on input "text" at bounding box center [632, 394] width 332 height 31
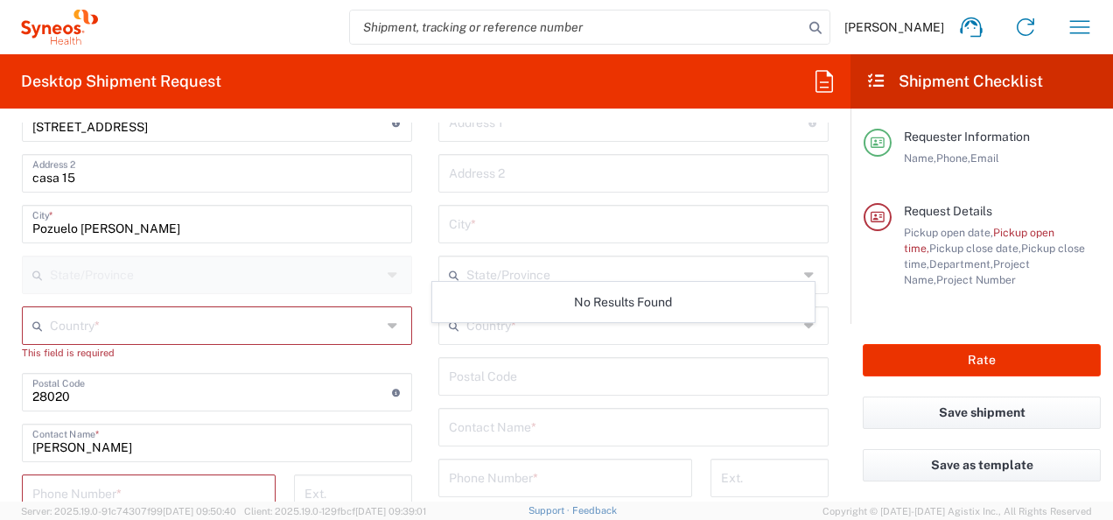
scroll to position [947, 0]
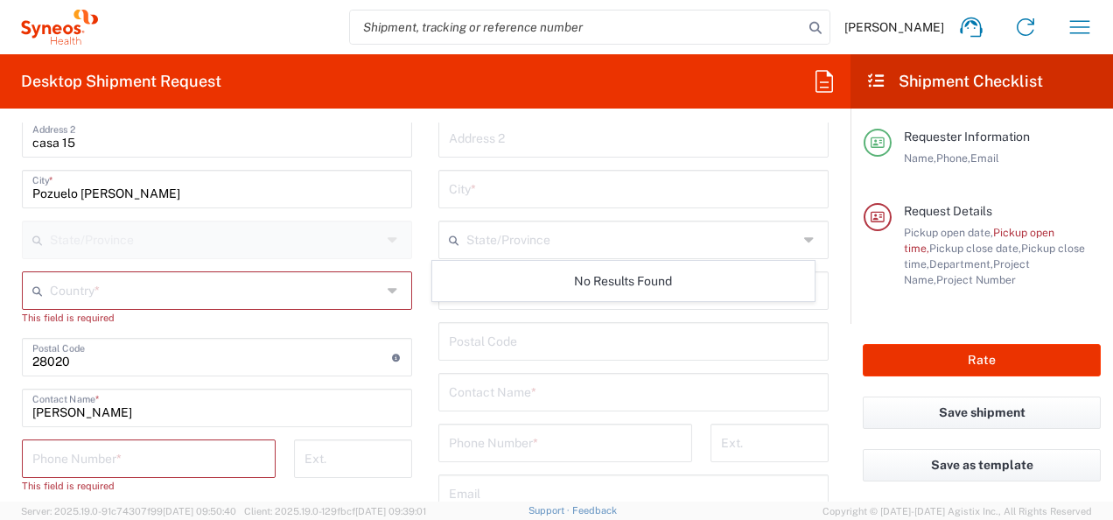
click at [88, 354] on input "undefined" at bounding box center [212, 355] width 360 height 31
type input "28023"
click at [503, 383] on input "text" at bounding box center [633, 390] width 369 height 31
click at [479, 431] on div "Location [PERSON_NAME] LLC-[GEOGRAPHIC_DATA] [GEOGRAPHIC_DATA] [GEOGRAPHIC_DATA…" at bounding box center [633, 334] width 390 height 735
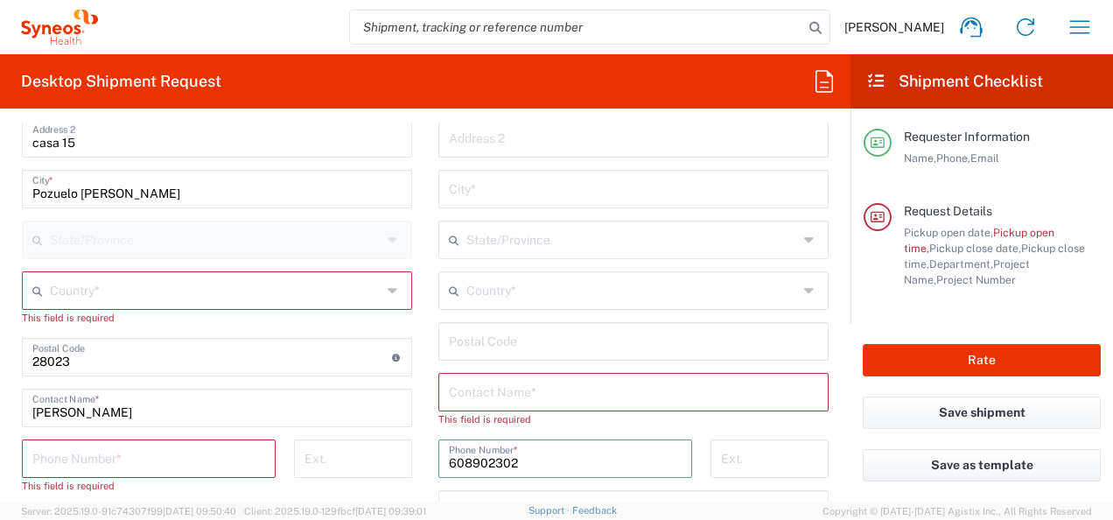
click at [567, 455] on input "608902302" at bounding box center [565, 457] width 233 height 31
type input "608902302"
click at [488, 393] on input "text" at bounding box center [633, 390] width 369 height 31
click at [109, 446] on input "tel" at bounding box center [148, 457] width 233 height 31
type input "608902302"
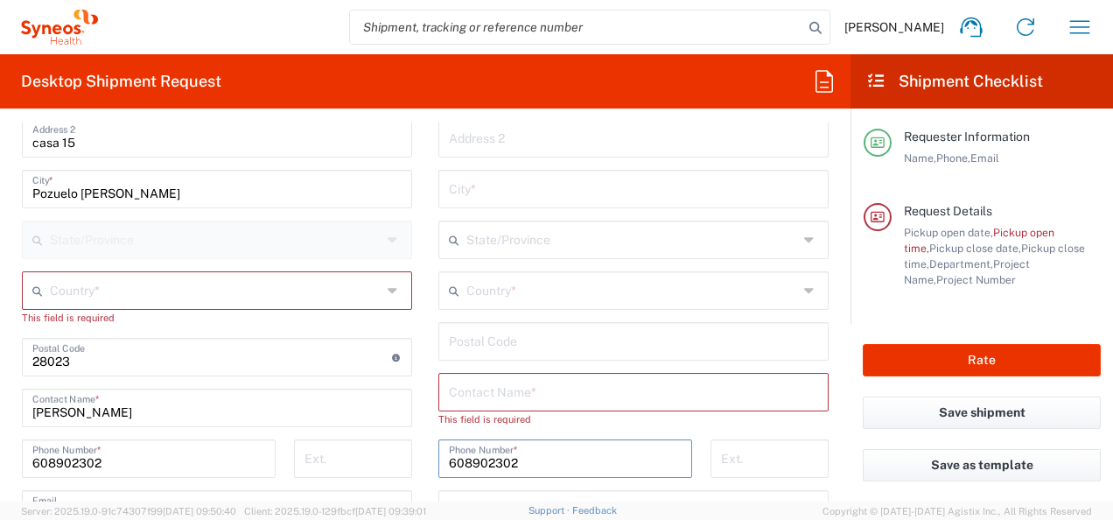
click at [529, 455] on input "608902302" at bounding box center [565, 457] width 233 height 31
drag, startPoint x: 558, startPoint y: 457, endPoint x: 421, endPoint y: 455, distance: 137.4
click at [425, 455] on main "Location [PERSON_NAME] LLC-[GEOGRAPHIC_DATA] [GEOGRAPHIC_DATA] [GEOGRAPHIC_DATA…" at bounding box center [633, 342] width 417 height 751
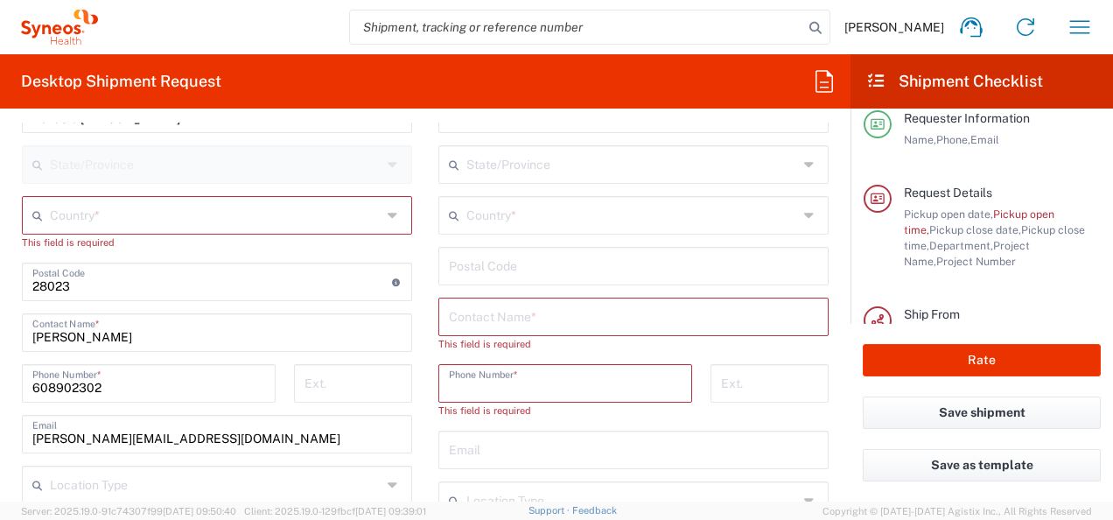
scroll to position [1060, 0]
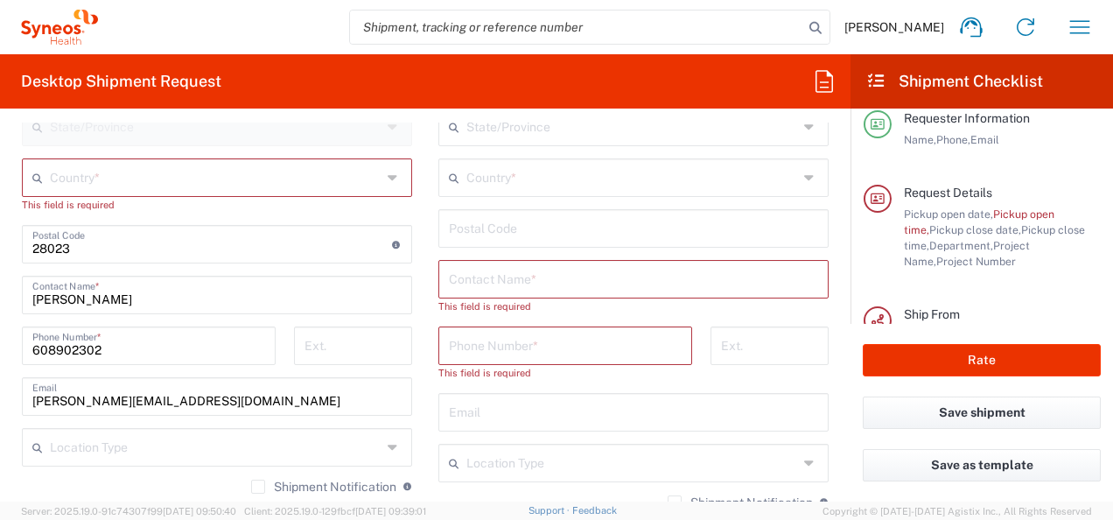
click at [389, 446] on icon at bounding box center [395, 447] width 14 height 28
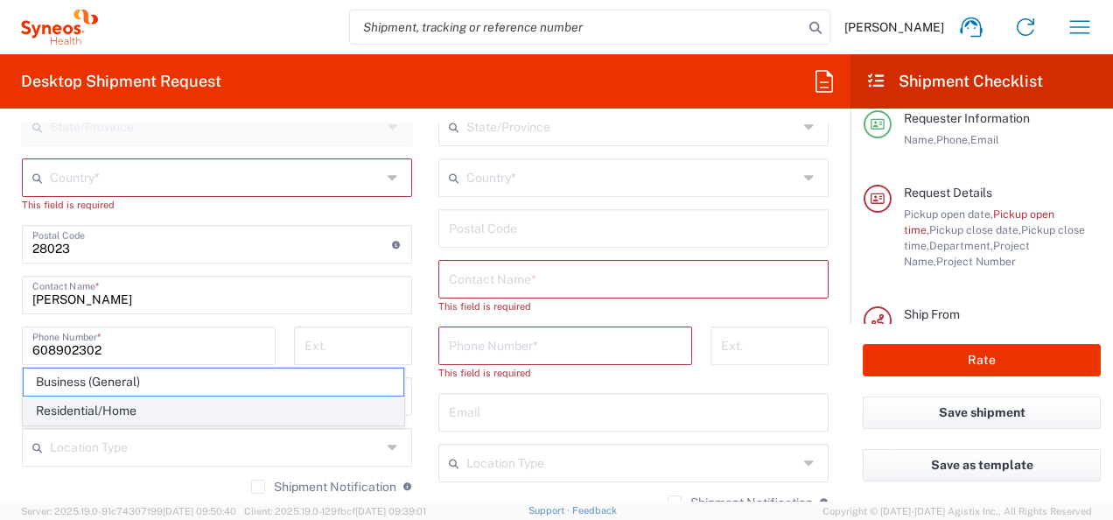
click at [275, 415] on span "Residential/Home" at bounding box center [214, 410] width 380 height 27
type input "Residential/Home"
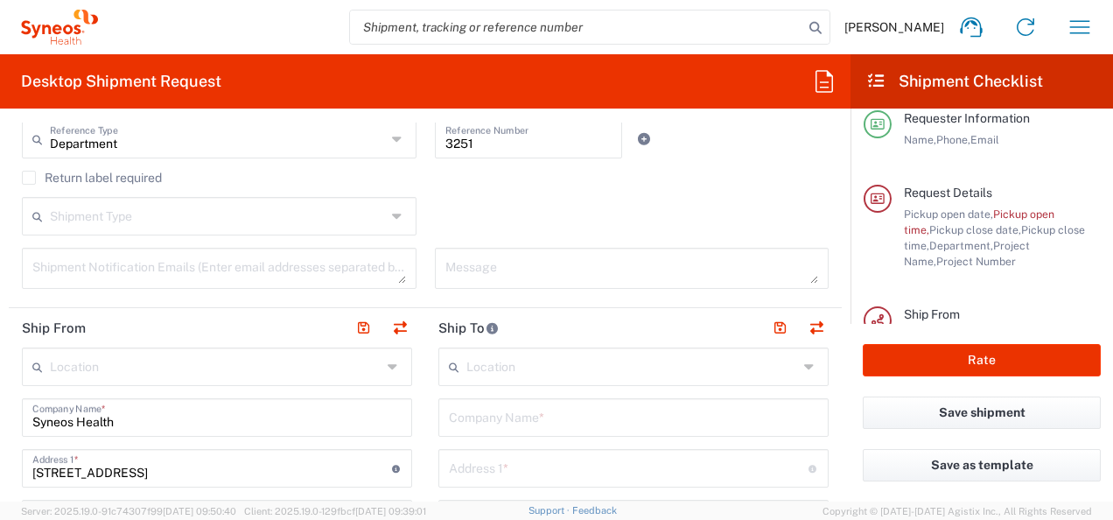
scroll to position [618, 0]
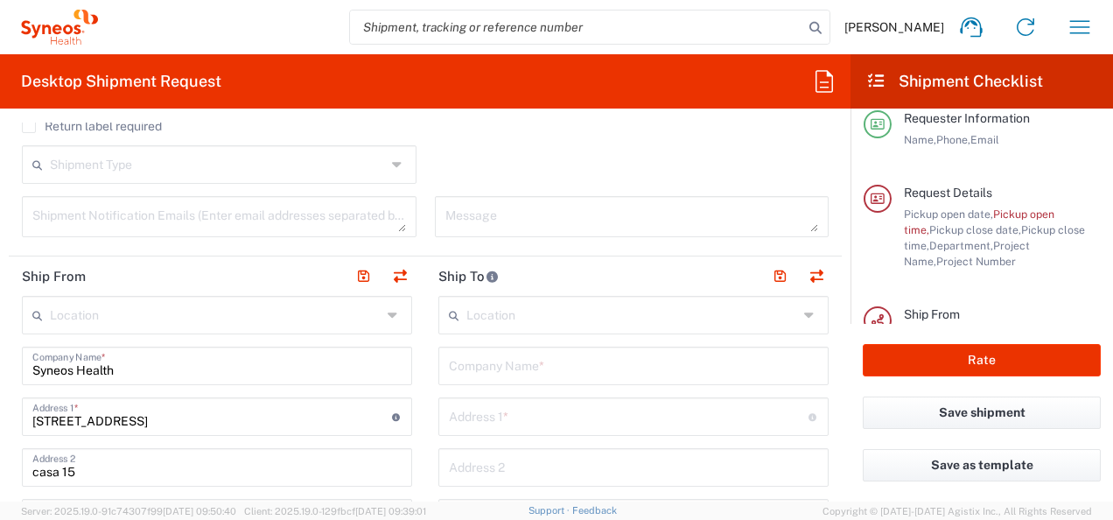
click at [515, 306] on input "text" at bounding box center [632, 313] width 332 height 31
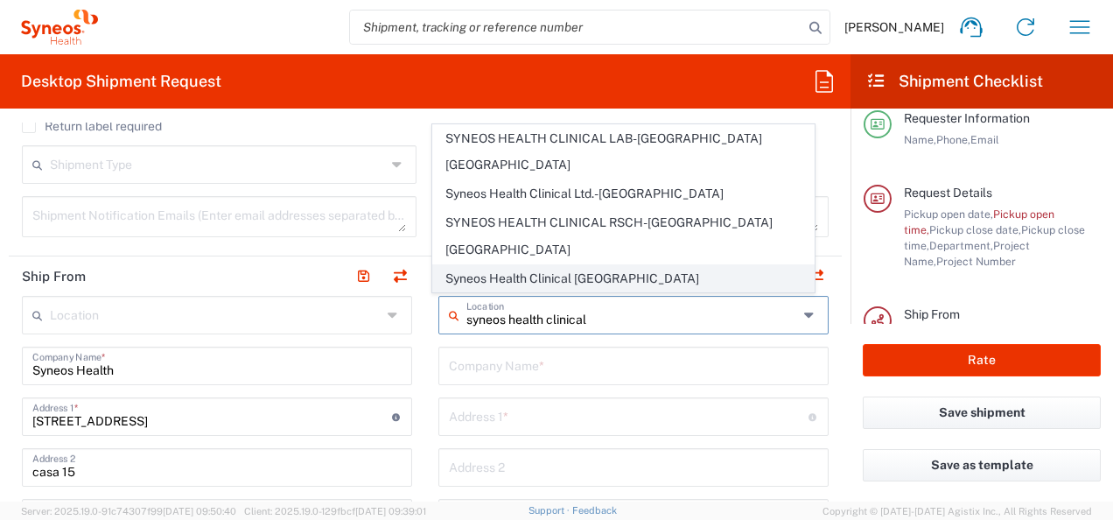
click at [583, 285] on span "Syneos Health Clinical [GEOGRAPHIC_DATA]" at bounding box center [623, 278] width 380 height 27
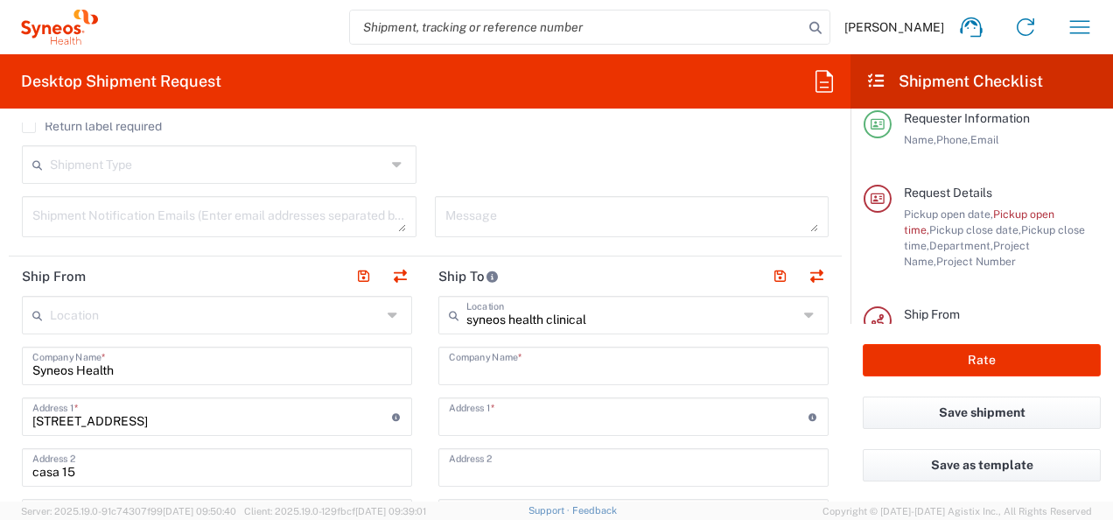
type input "Syneos Health Clinical [GEOGRAPHIC_DATA]"
type input "[PERSON_NAME][STREET_ADDRESS]"
type input "Planta 3"
type input "[GEOGRAPHIC_DATA]"
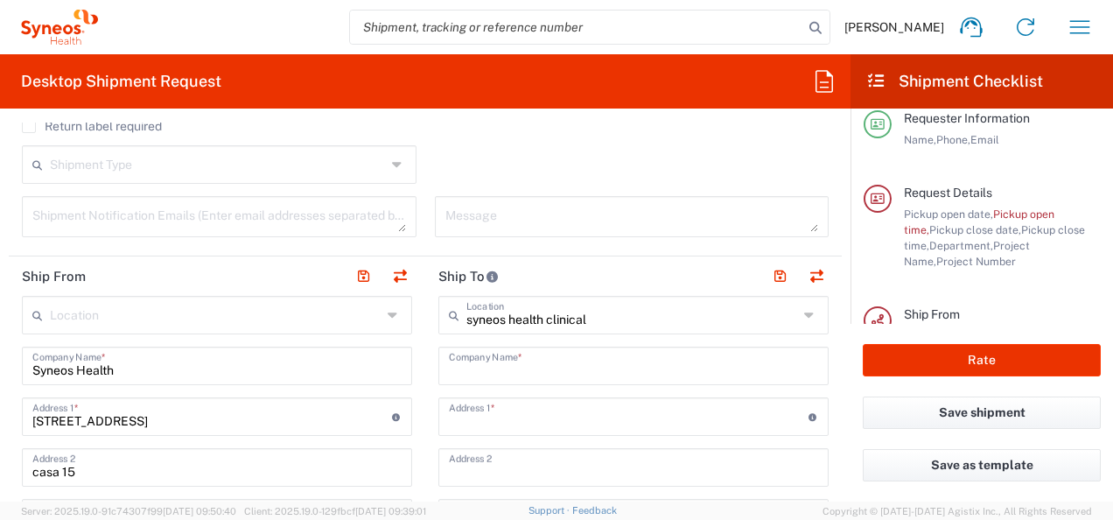
type input "[GEOGRAPHIC_DATA]"
type input "28020"
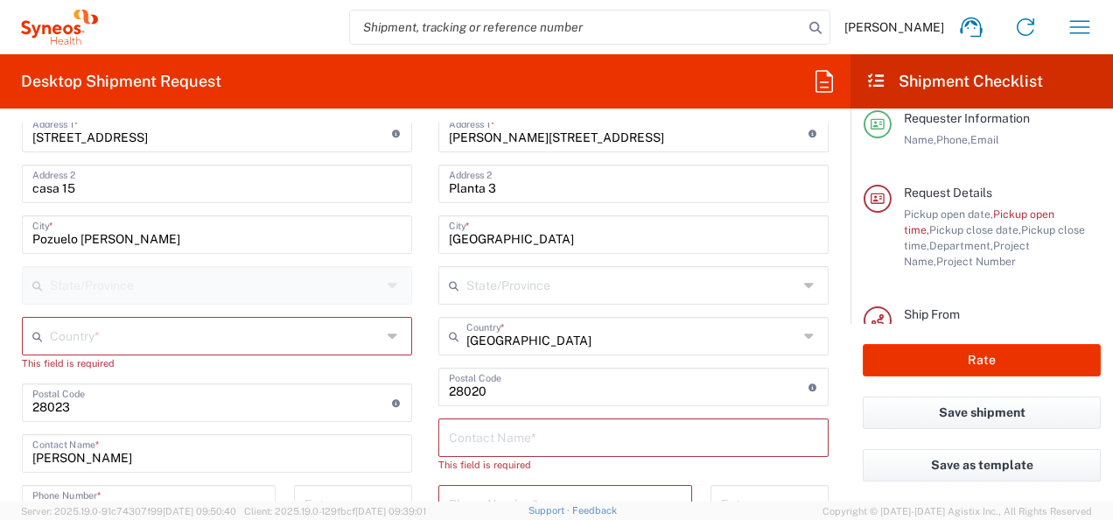
scroll to position [940, 0]
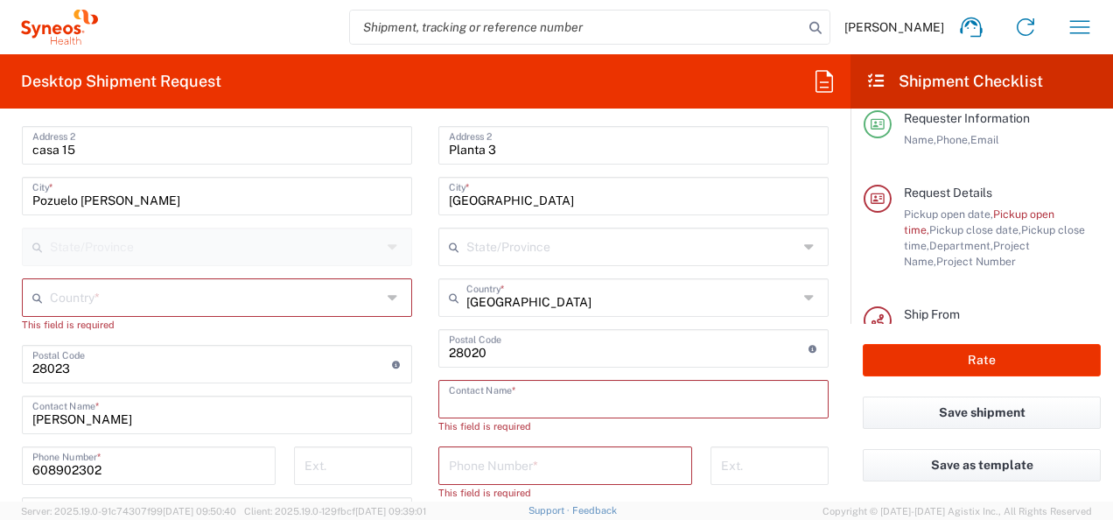
click at [474, 389] on input "text" at bounding box center [633, 397] width 369 height 31
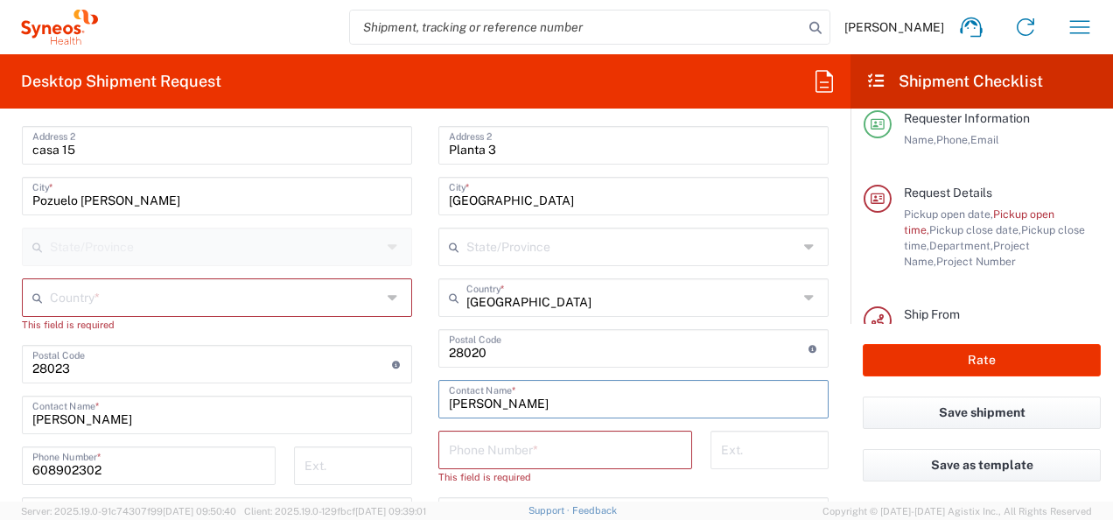
type input "[PERSON_NAME]"
click at [851, 490] on div "Save as template" at bounding box center [982, 475] width 263 height 53
click at [557, 448] on input "tel" at bounding box center [565, 448] width 233 height 31
type input "677925000"
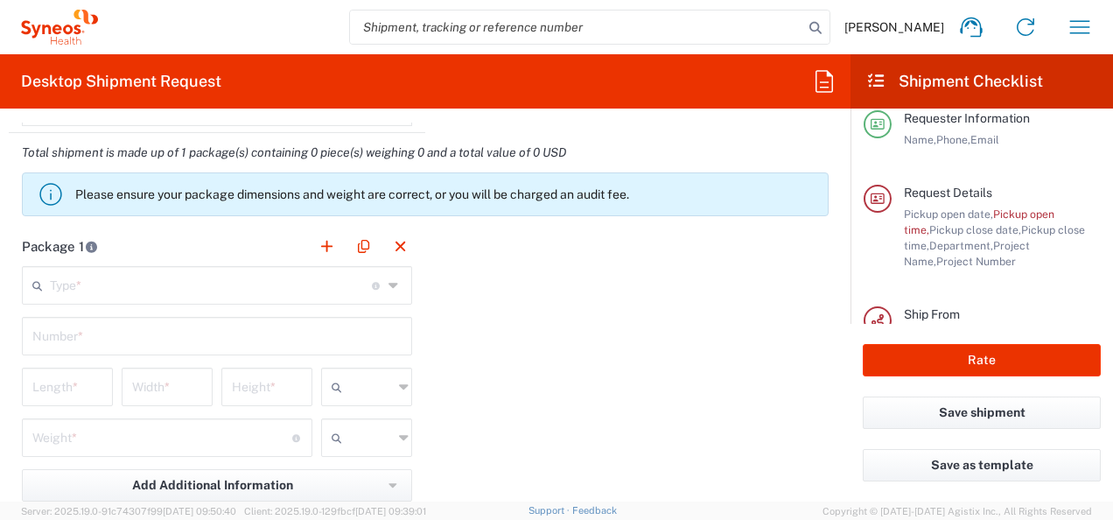
scroll to position [1675, 0]
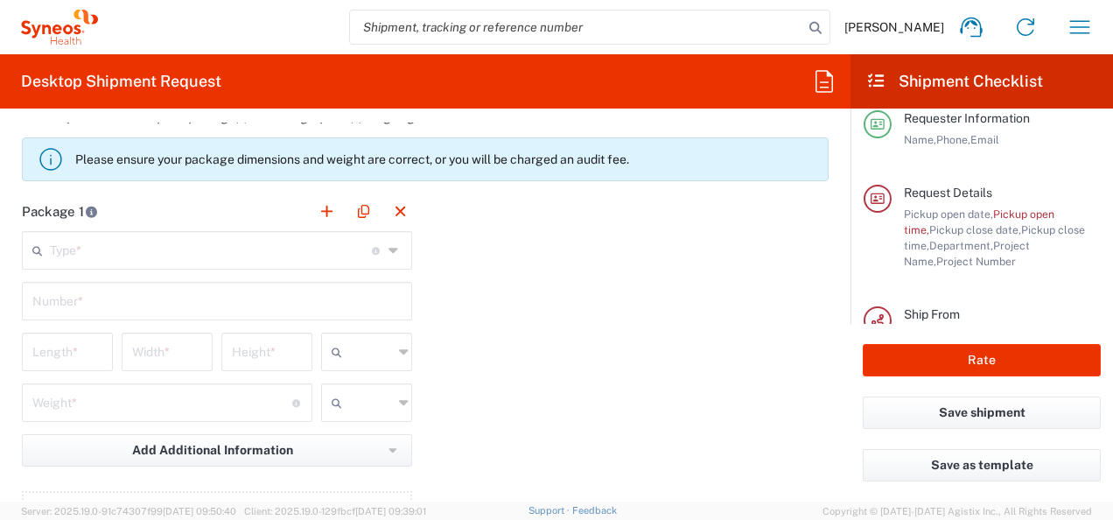
click at [389, 249] on icon at bounding box center [395, 250] width 13 height 28
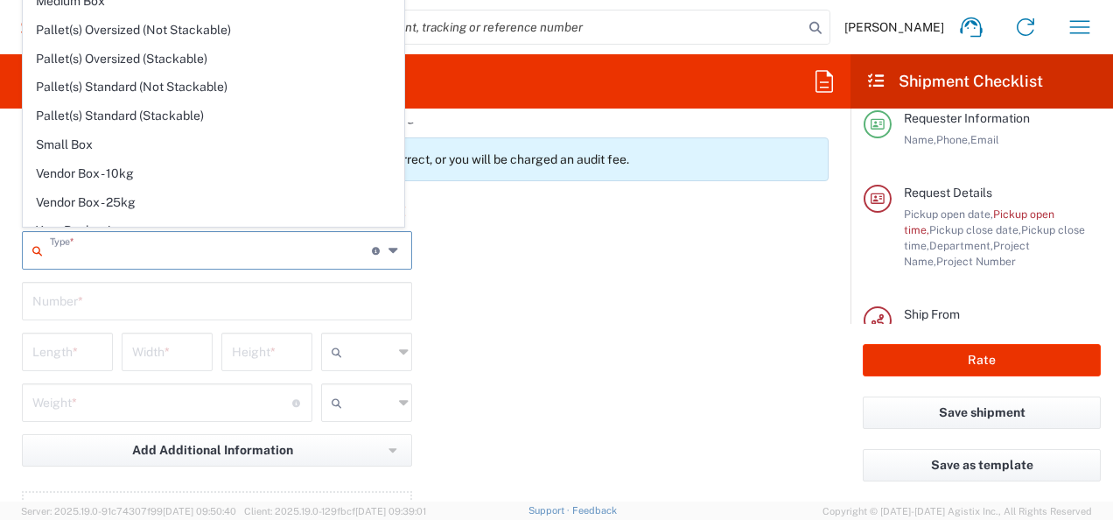
scroll to position [46, 0]
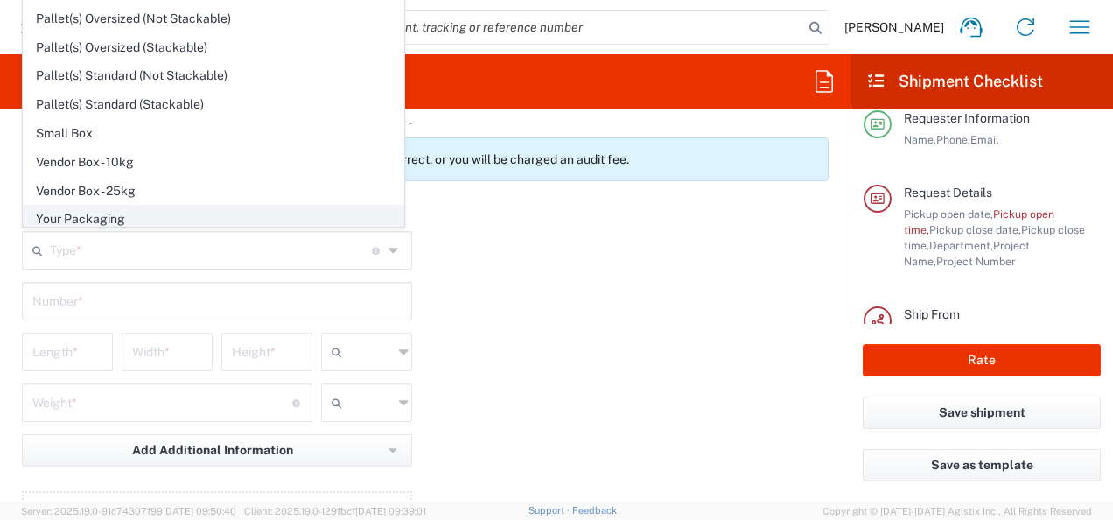
click at [191, 210] on span "Your Packaging" at bounding box center [214, 219] width 380 height 27
type input "Your Packaging"
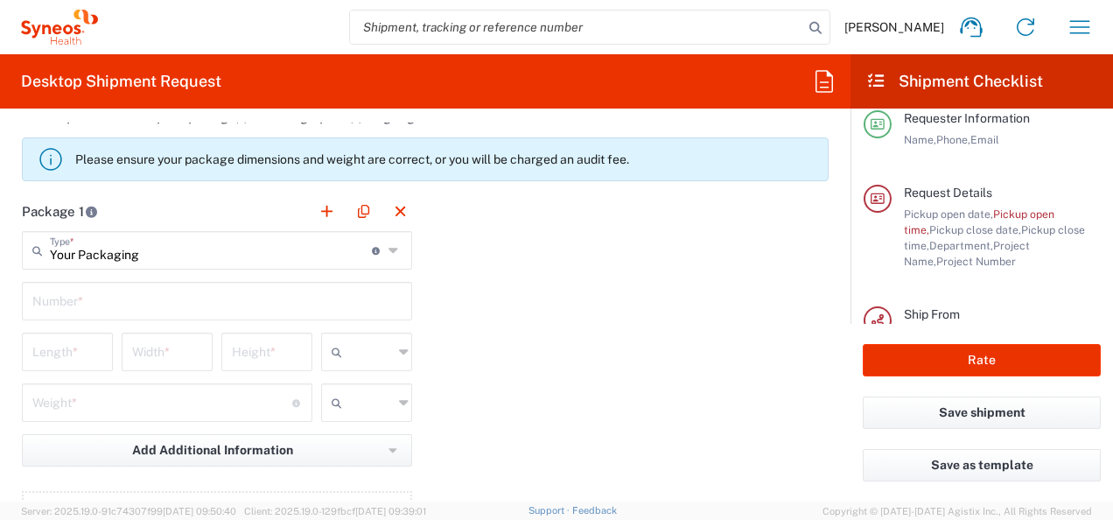
click at [163, 284] on input "text" at bounding box center [216, 299] width 369 height 31
type input "1"
click at [54, 339] on input "number" at bounding box center [67, 350] width 70 height 31
type input "40"
click at [158, 359] on input "number" at bounding box center [167, 350] width 70 height 31
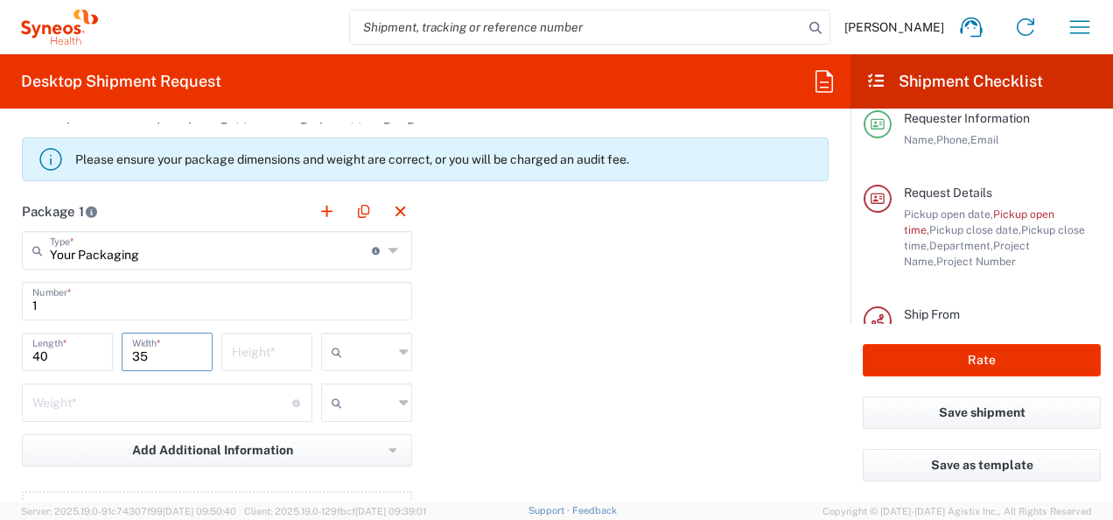
type input "35"
click at [277, 352] on input "number" at bounding box center [267, 350] width 70 height 31
type input "35"
click at [186, 394] on input "number" at bounding box center [162, 401] width 260 height 31
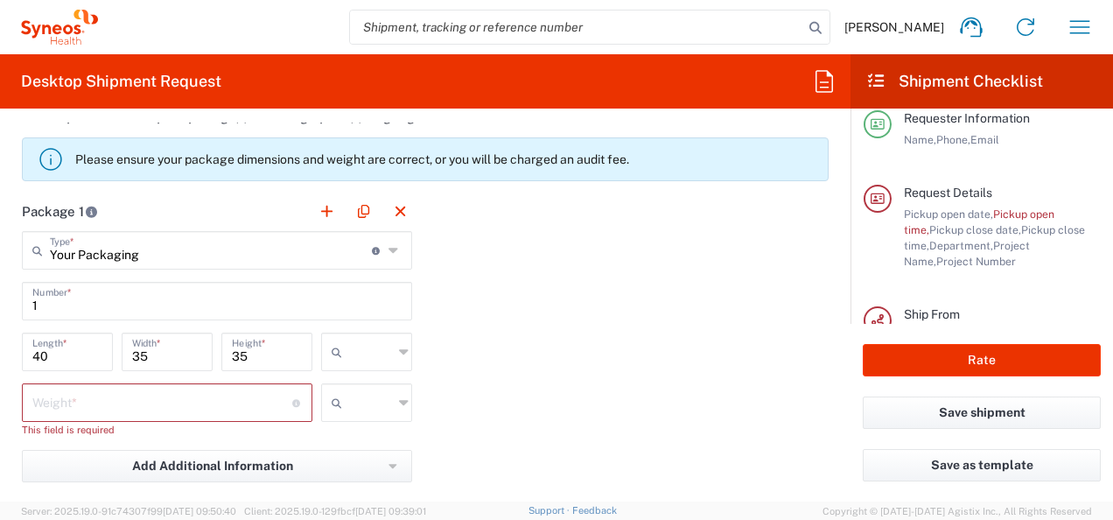
click at [488, 396] on div "Package 1 Your Packaging Type * Material used to package goods Envelope Large B…" at bounding box center [425, 392] width 833 height 400
click at [360, 347] on input "text" at bounding box center [371, 352] width 44 height 28
click at [347, 389] on span "cm" at bounding box center [361, 386] width 86 height 27
type input "cm"
click at [165, 397] on input "number" at bounding box center [162, 401] width 260 height 31
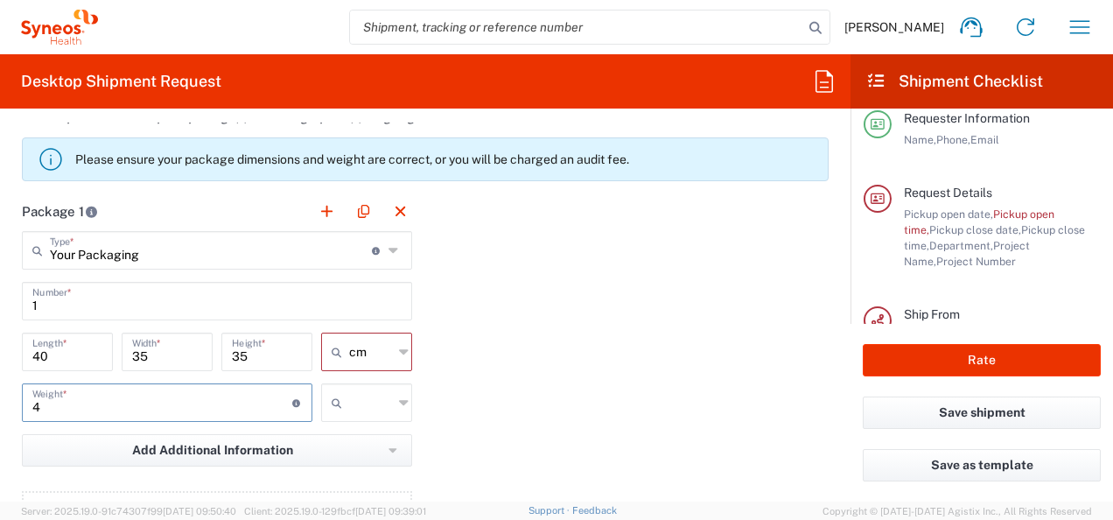
type input "4"
click at [488, 336] on div "Package 1 Your Packaging Type * Material used to package goods Envelope Large B…" at bounding box center [425, 384] width 833 height 384
click at [399, 403] on icon at bounding box center [404, 403] width 10 height 28
click at [337, 432] on span "kgs" at bounding box center [361, 437] width 86 height 27
type input "kgs"
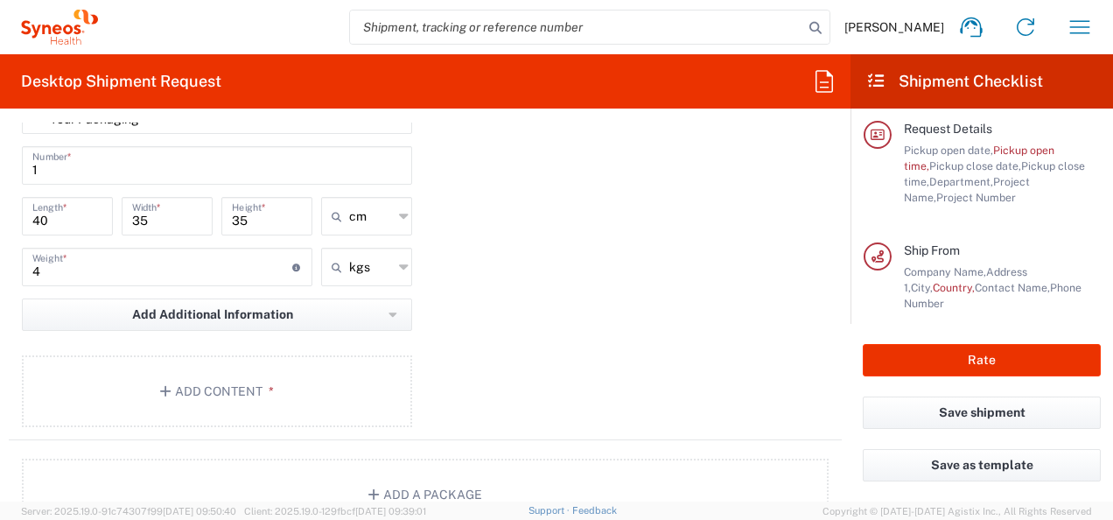
scroll to position [1834, 0]
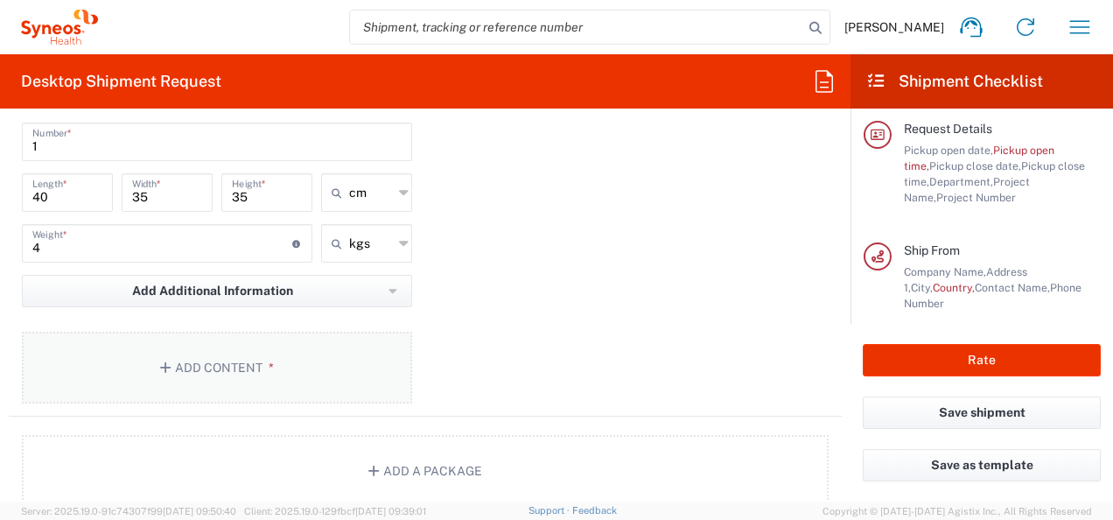
click at [187, 367] on button "Add Content *" at bounding box center [217, 368] width 390 height 72
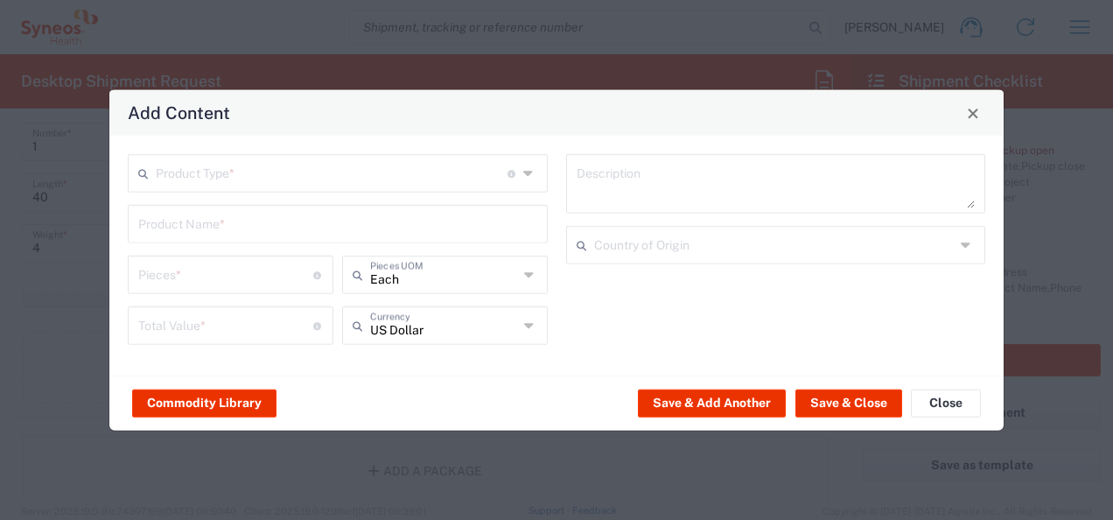
click at [143, 175] on icon at bounding box center [147, 173] width 18 height 28
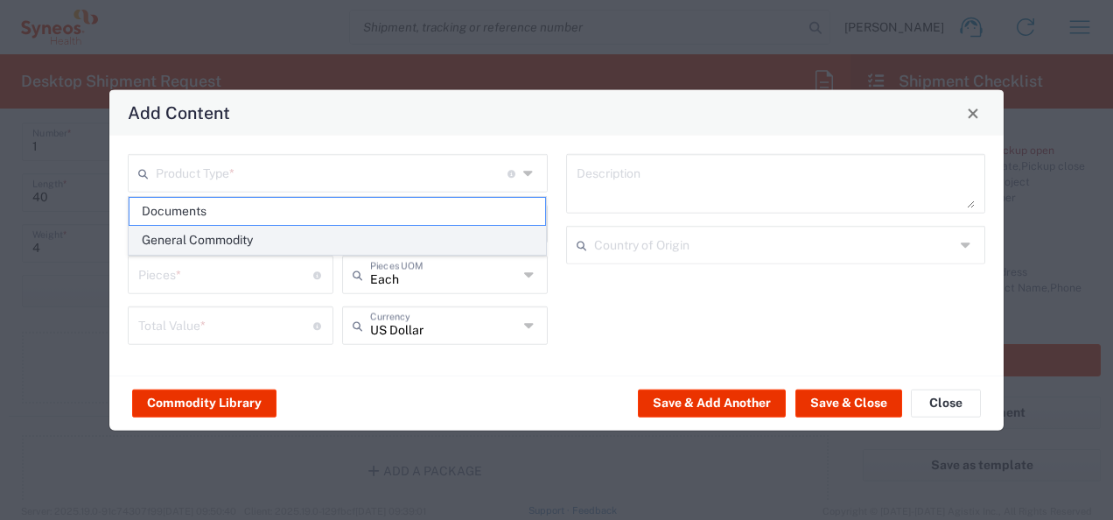
click at [157, 238] on span "General Commodity" at bounding box center [338, 240] width 417 height 27
type input "General Commodity"
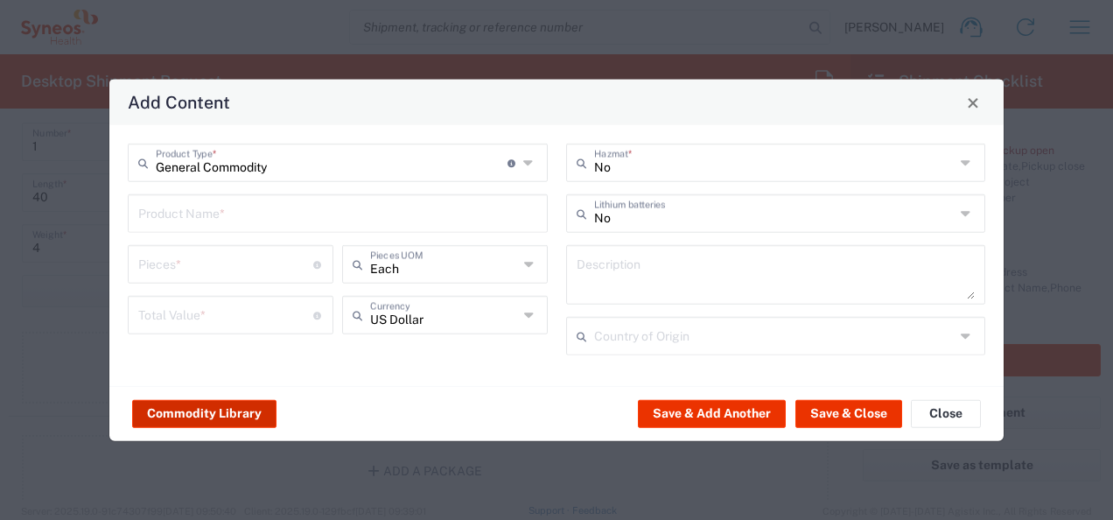
click at [199, 423] on button "Commodity Library" at bounding box center [204, 413] width 144 height 28
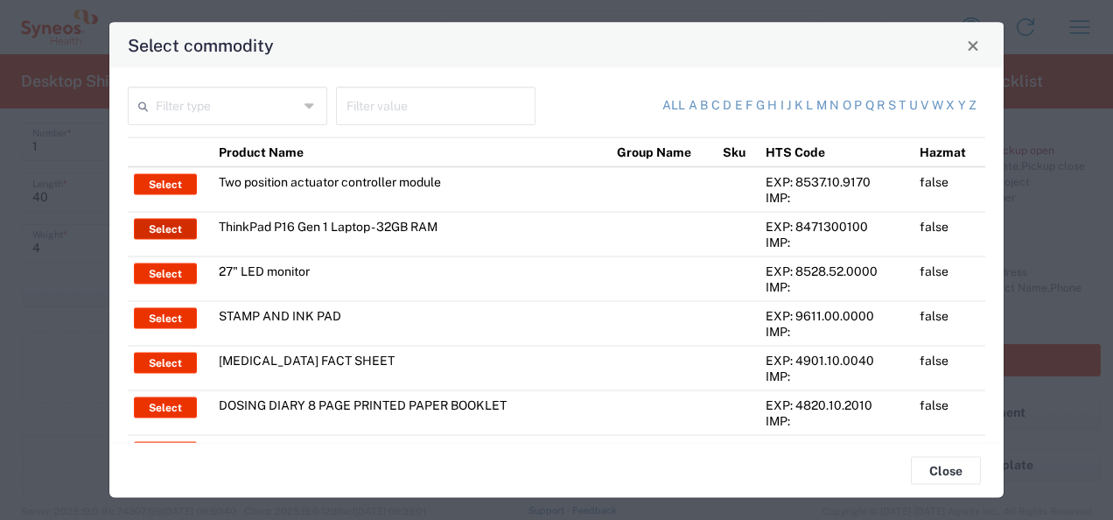
click at [160, 224] on button "Select" at bounding box center [165, 229] width 63 height 21
type input "ThinkPad P16 Gen 1 Laptop - 32GB RAM"
type input "1"
type textarea "16" - Intel Core i9 12950HX - vPro Enterprise - 32 GB RAM - 512 GB SSD"
type input "[GEOGRAPHIC_DATA]"
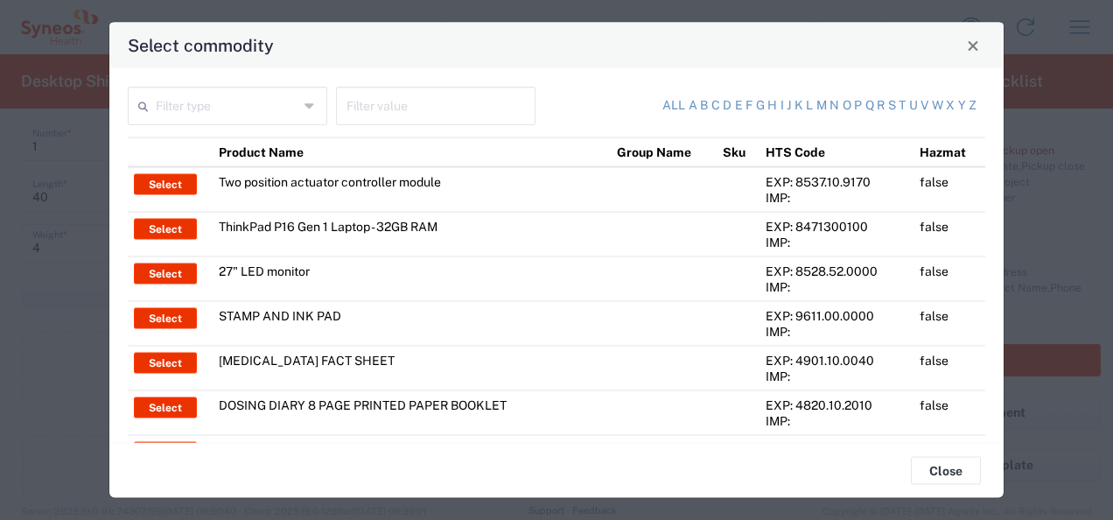
type input "Yes"
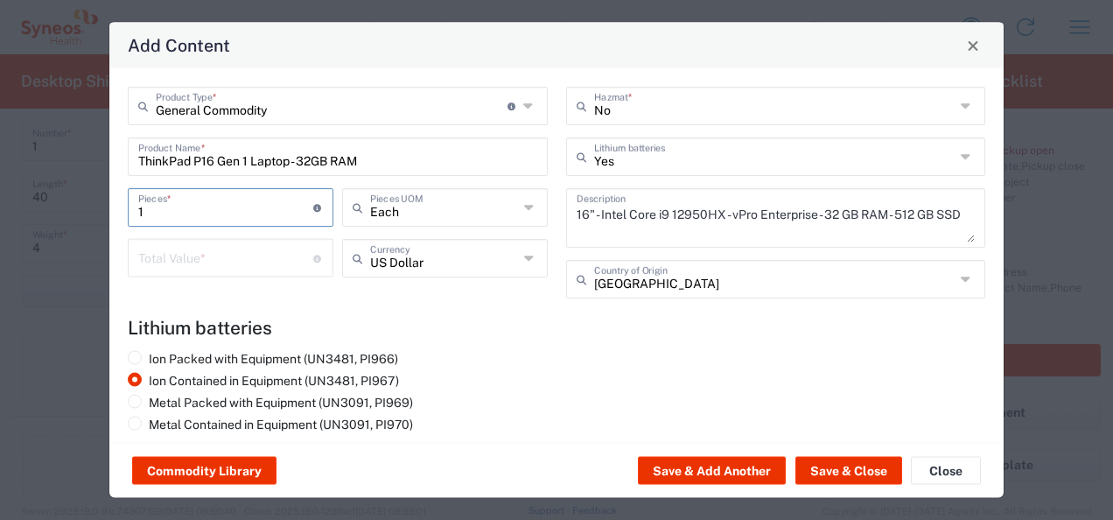
click at [237, 211] on input "1" at bounding box center [225, 206] width 175 height 31
type input "2"
click at [493, 317] on h4 "Lithium batteries" at bounding box center [557, 328] width 858 height 22
click at [188, 261] on input "number" at bounding box center [225, 257] width 175 height 31
type input "1400"
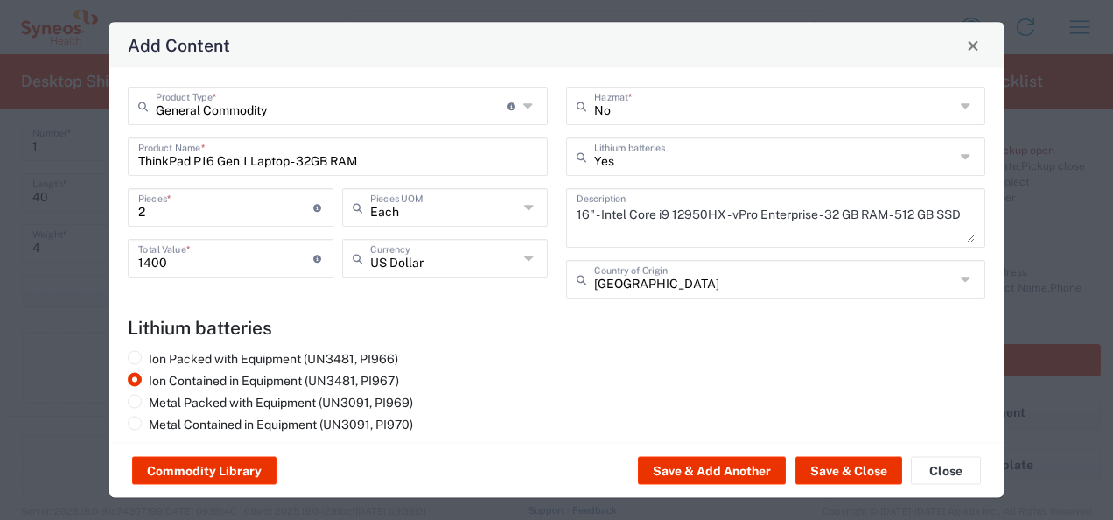
click at [428, 299] on div "General Commodity Product Type * Document: Paper document generated internally …" at bounding box center [338, 199] width 438 height 224
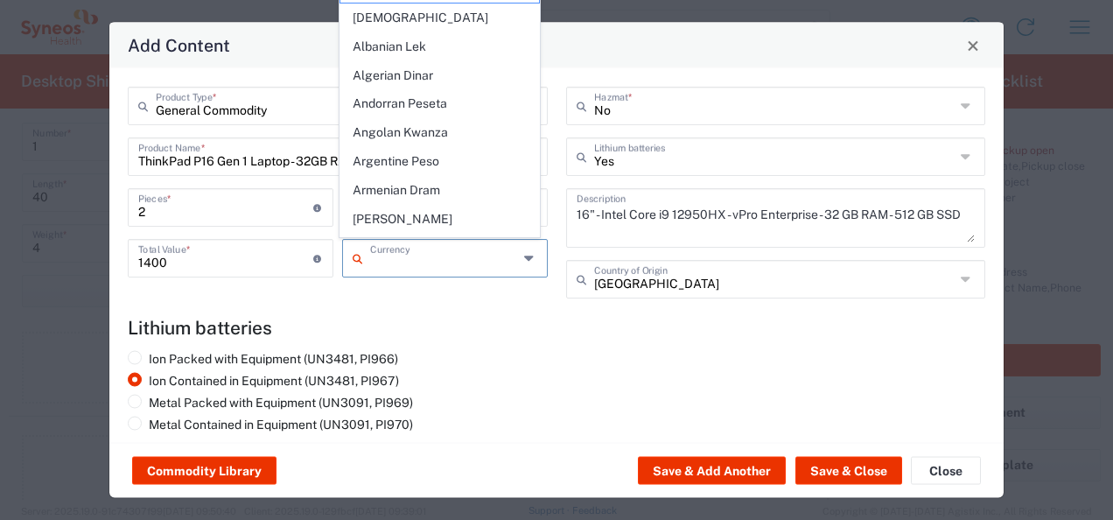
click at [454, 261] on input "text" at bounding box center [444, 257] width 149 height 31
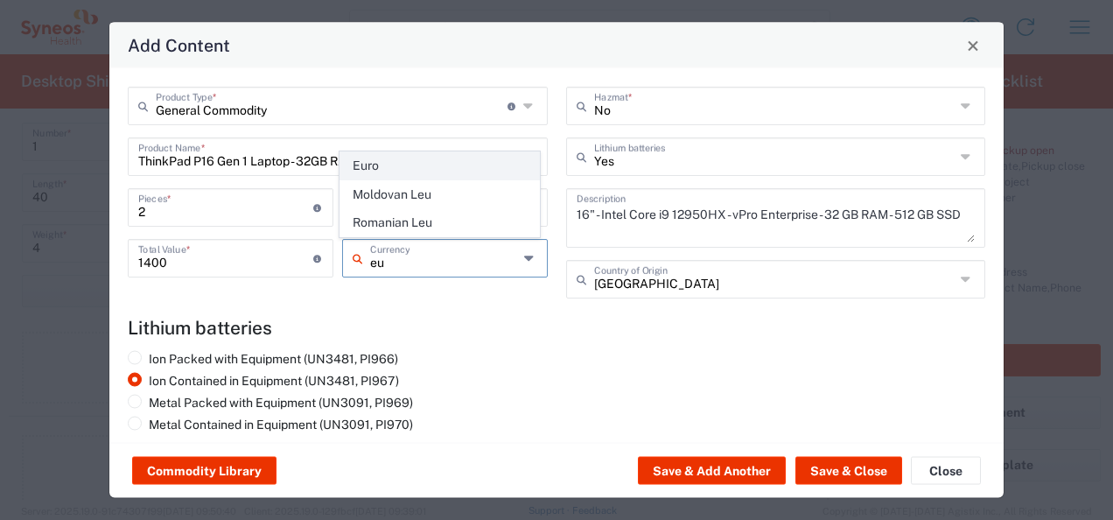
click at [350, 167] on span "Euro" at bounding box center [439, 165] width 199 height 27
type input "Euro"
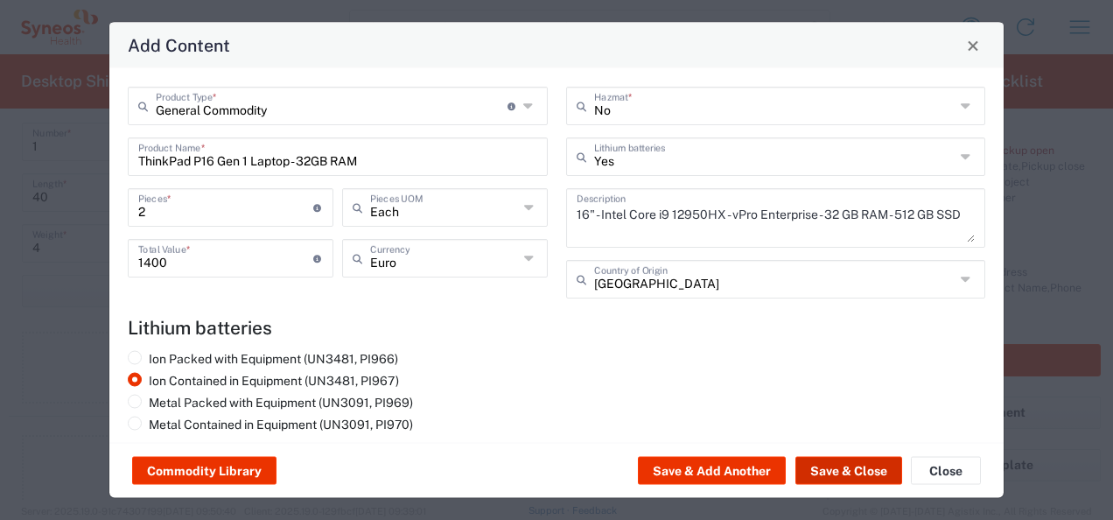
click at [845, 472] on button "Save & Close" at bounding box center [848, 471] width 107 height 28
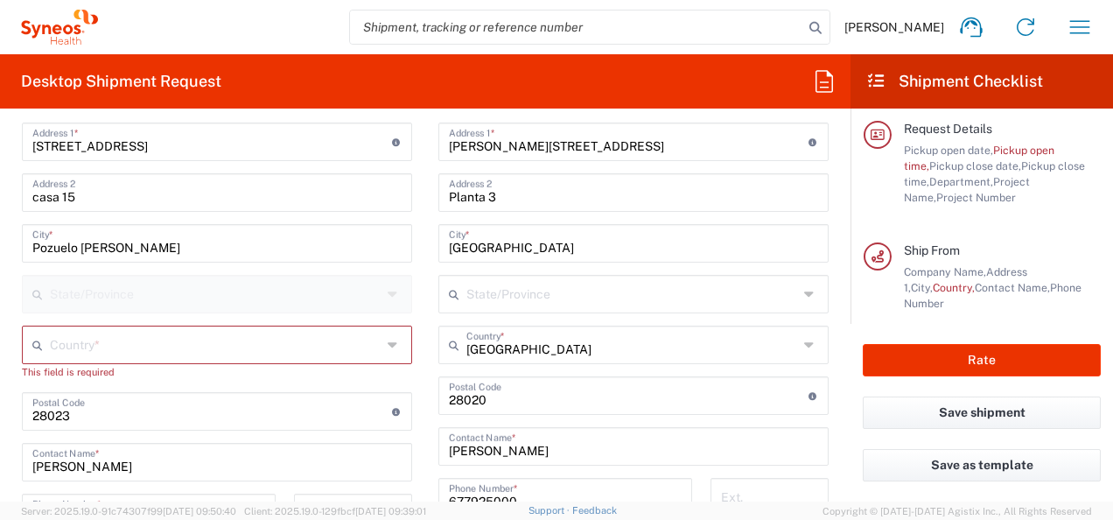
scroll to position [907, 0]
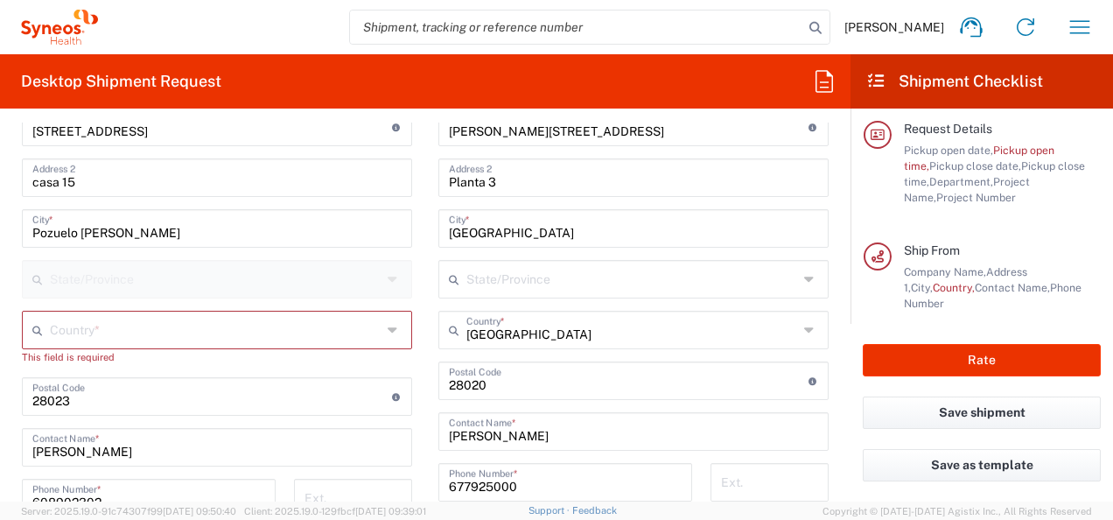
click at [77, 326] on input "text" at bounding box center [216, 328] width 332 height 31
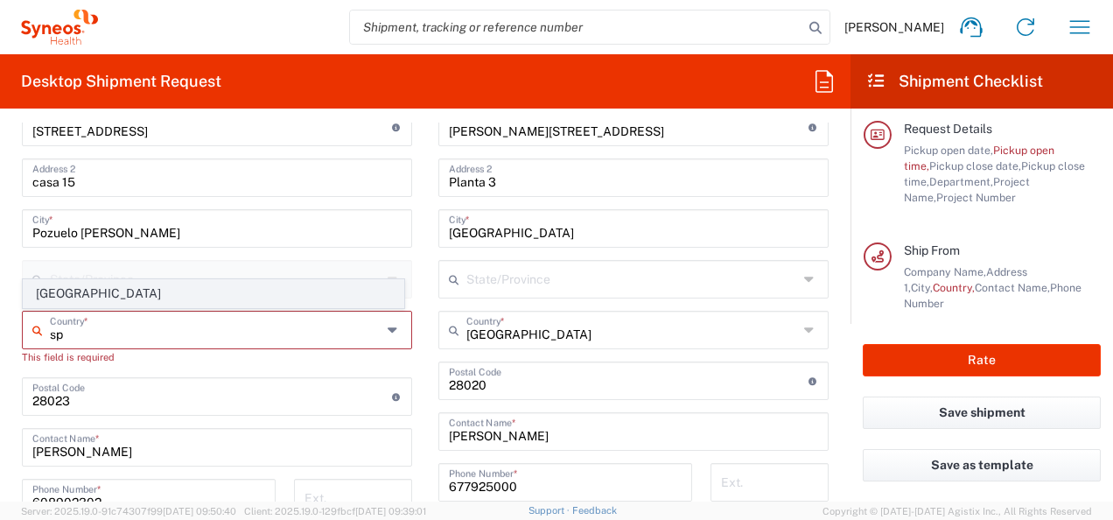
click at [60, 285] on span "[GEOGRAPHIC_DATA]" at bounding box center [214, 293] width 380 height 27
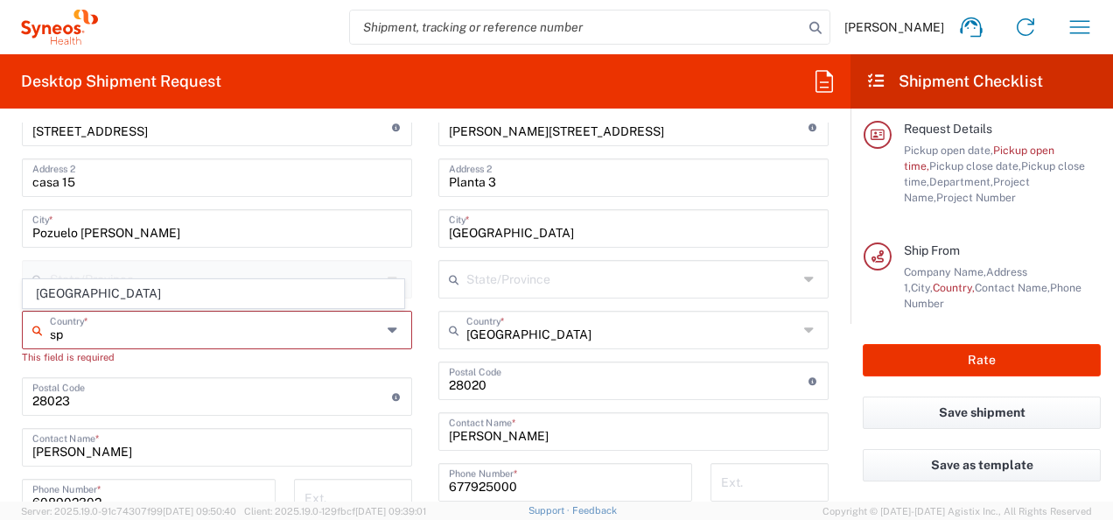
type input "[GEOGRAPHIC_DATA]"
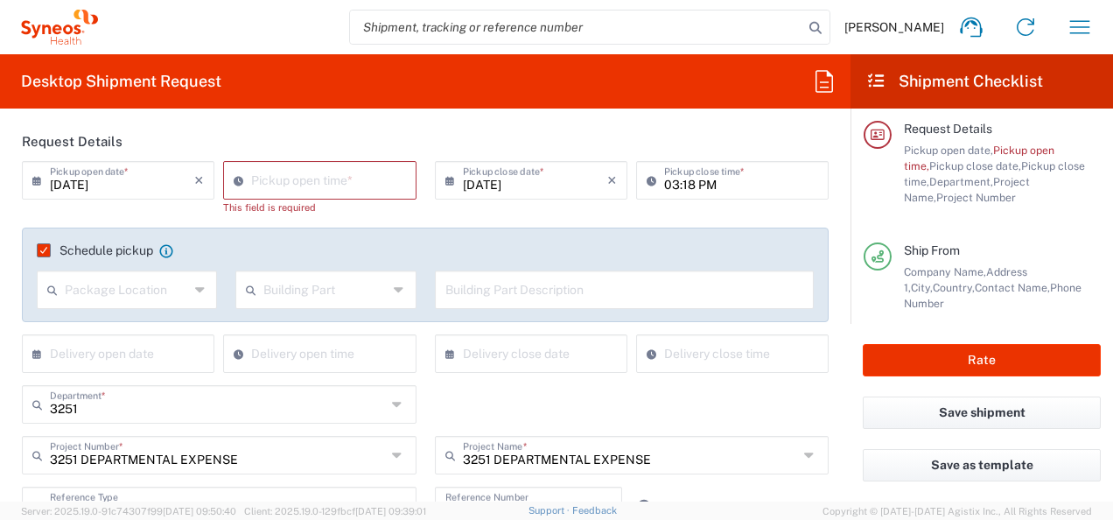
scroll to position [0, 0]
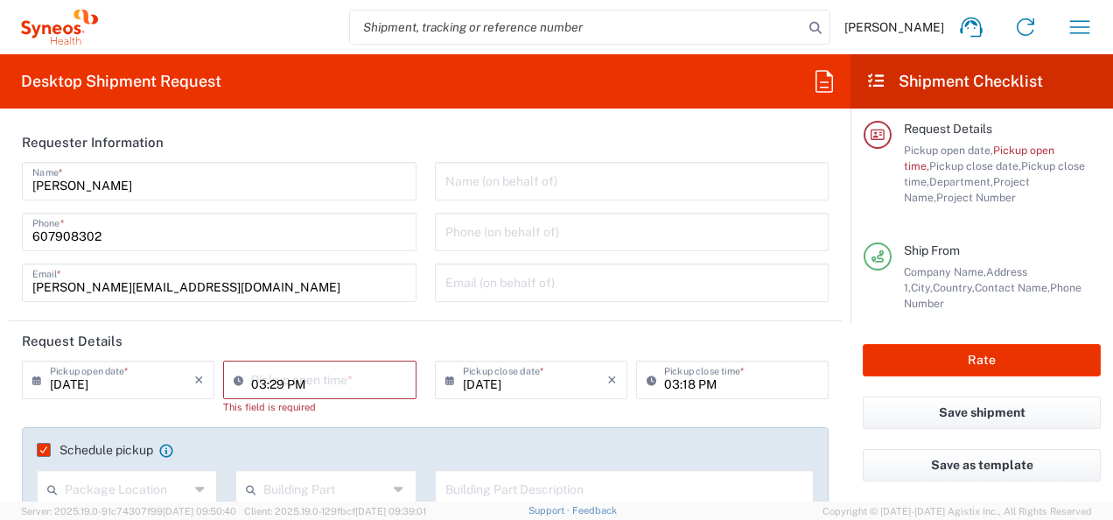
click at [364, 375] on input "03:29 PM" at bounding box center [328, 378] width 154 height 31
type input "0"
type input "3"
type input "10am"
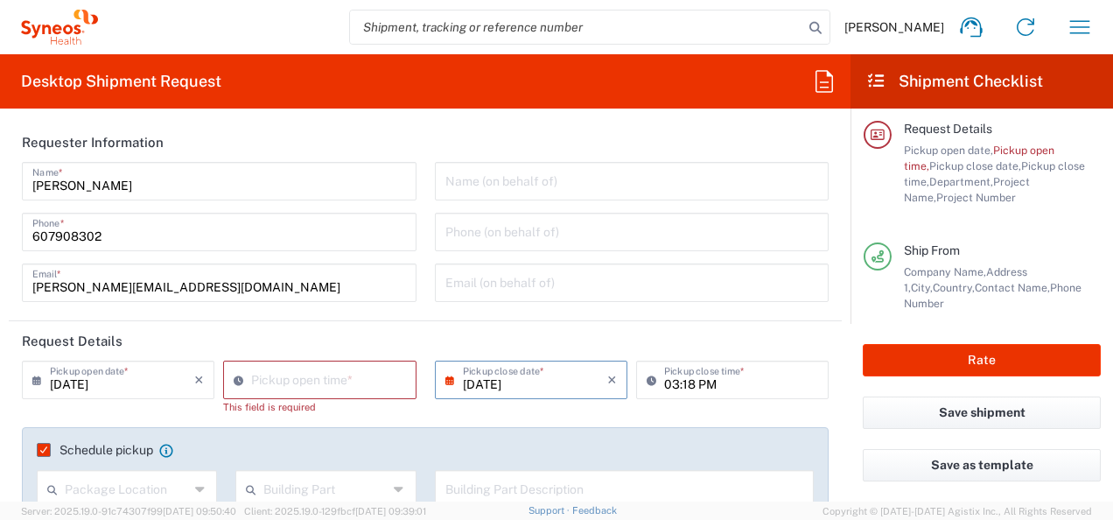
click at [770, 412] on div "[DATE] × Pickup close date * Cancel Apply 03:18 PM Pickup close time *" at bounding box center [631, 394] width 413 height 67
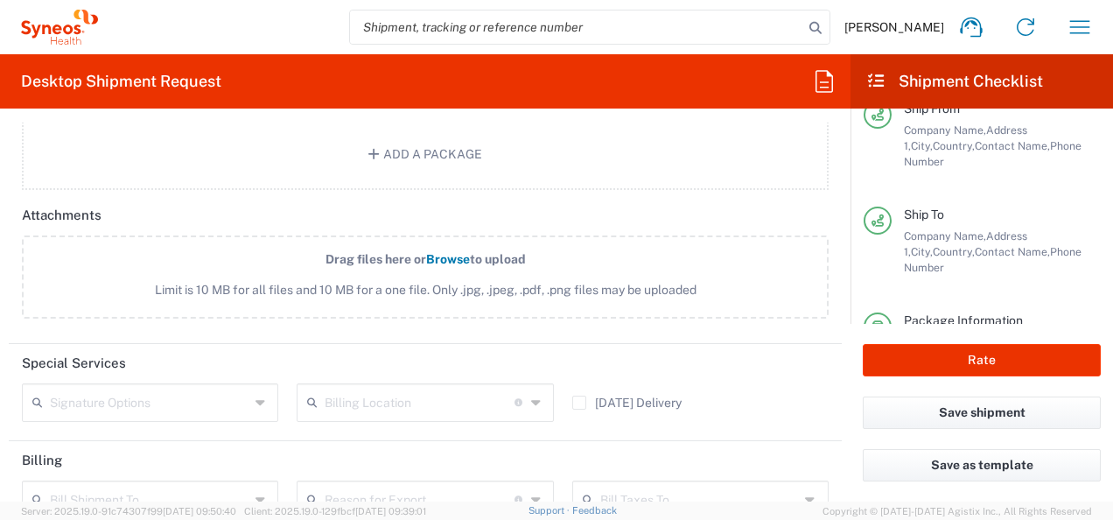
scroll to position [232, 0]
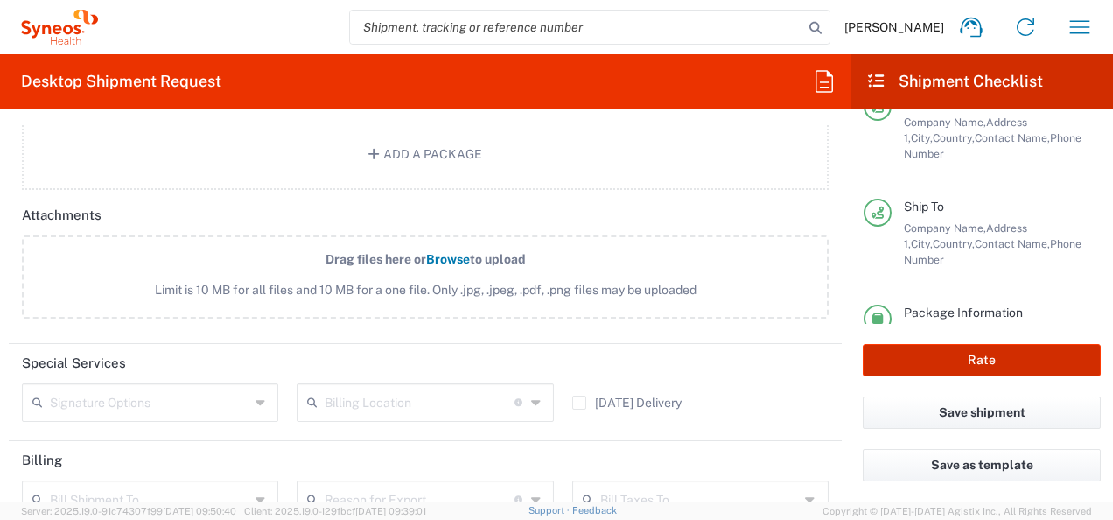
click at [992, 359] on button "Rate" at bounding box center [982, 360] width 238 height 32
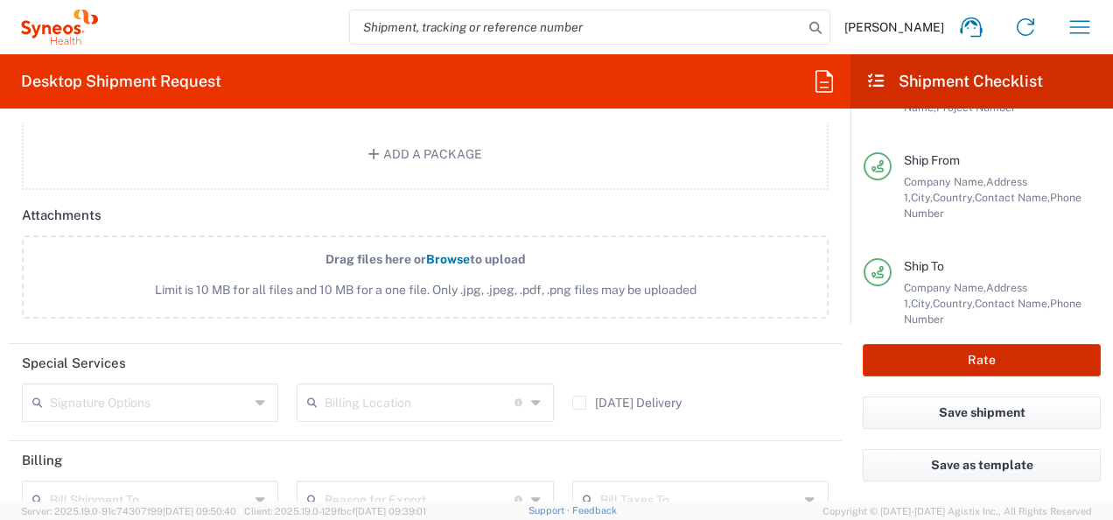
scroll to position [28, 0]
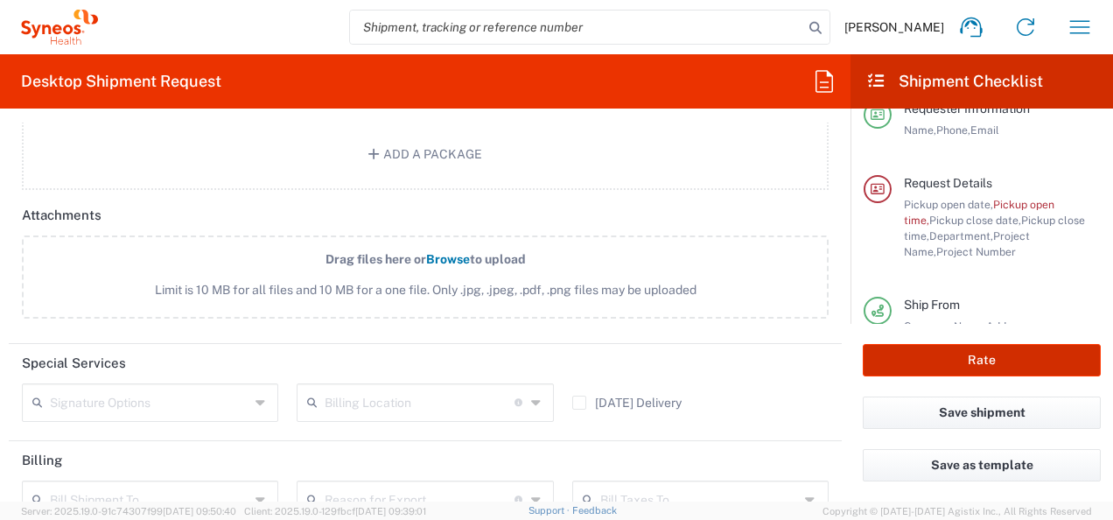
type input "3251 DEPARTMENTAL EXPENSE"
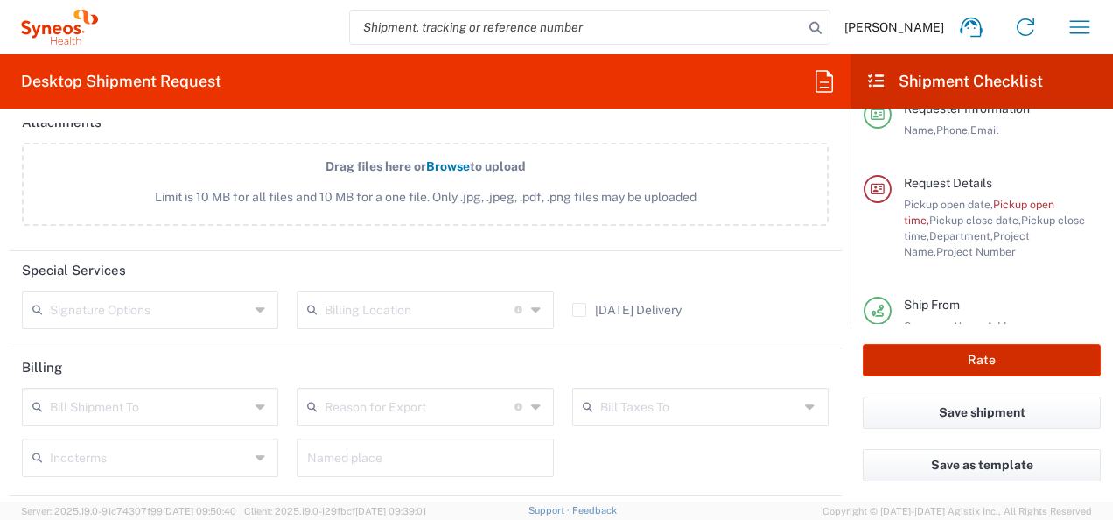
scroll to position [2433, 0]
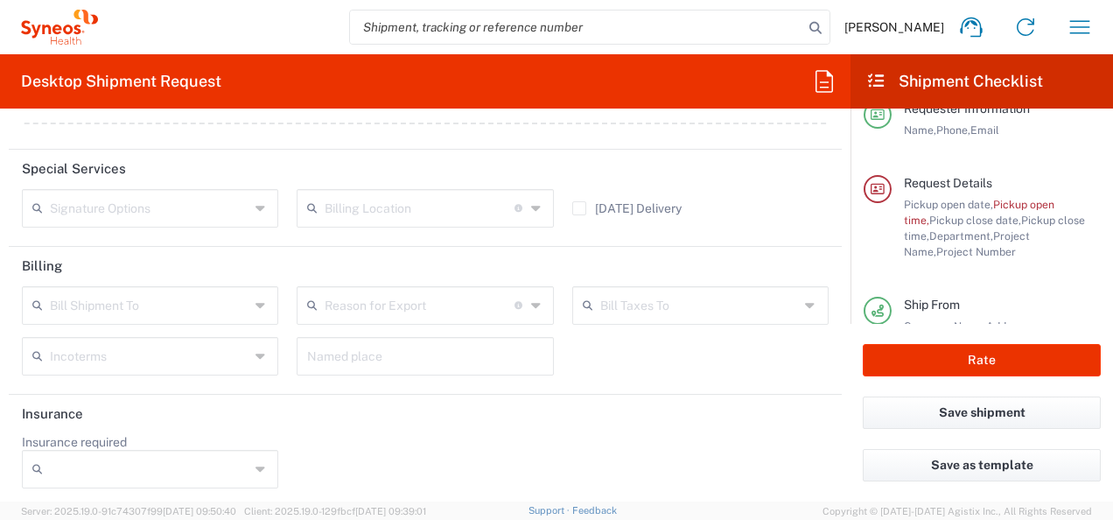
click at [36, 465] on icon at bounding box center [41, 469] width 18 height 28
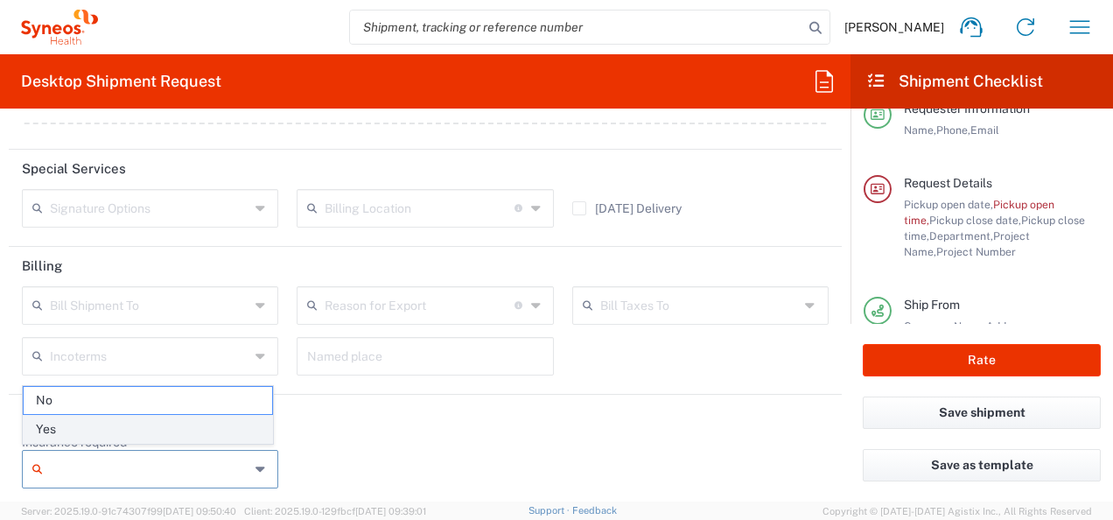
click at [51, 438] on span "Yes" at bounding box center [148, 429] width 249 height 27
type input "Yes"
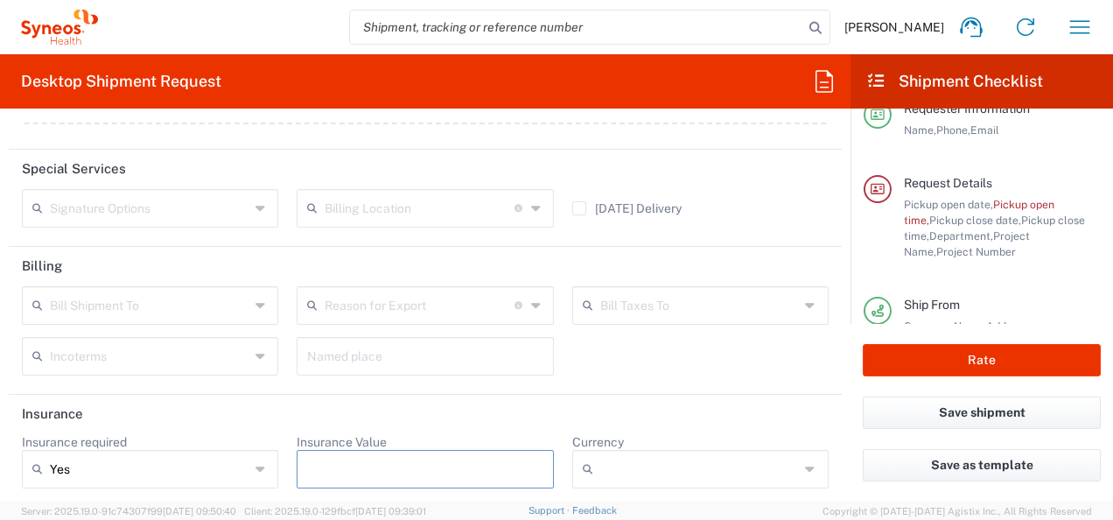
click at [415, 464] on input "Insurance Value" at bounding box center [424, 469] width 235 height 28
type input "1400"
click at [583, 462] on icon at bounding box center [592, 469] width 18 height 28
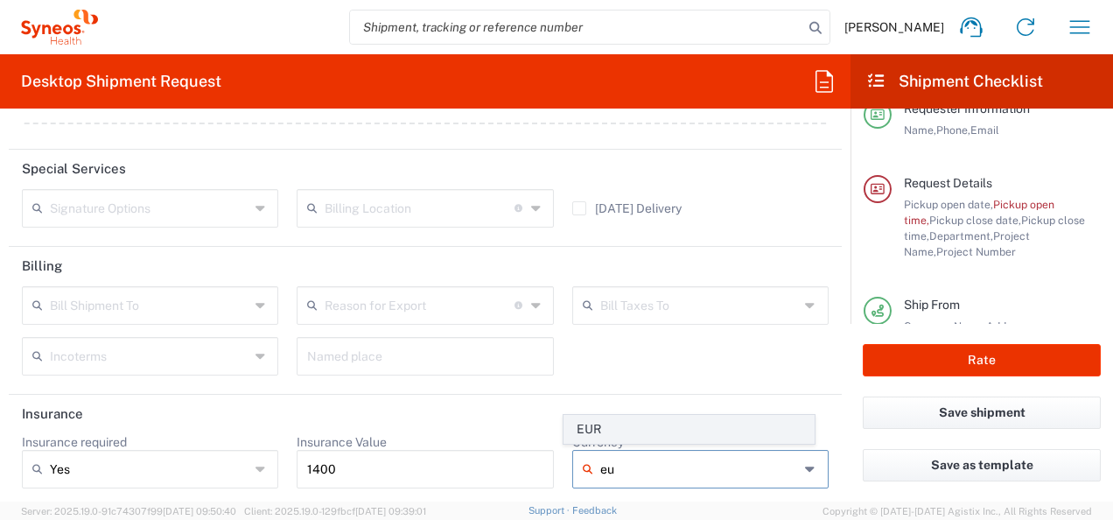
click at [595, 425] on span "EUR" at bounding box center [688, 429] width 249 height 27
type input "EUR"
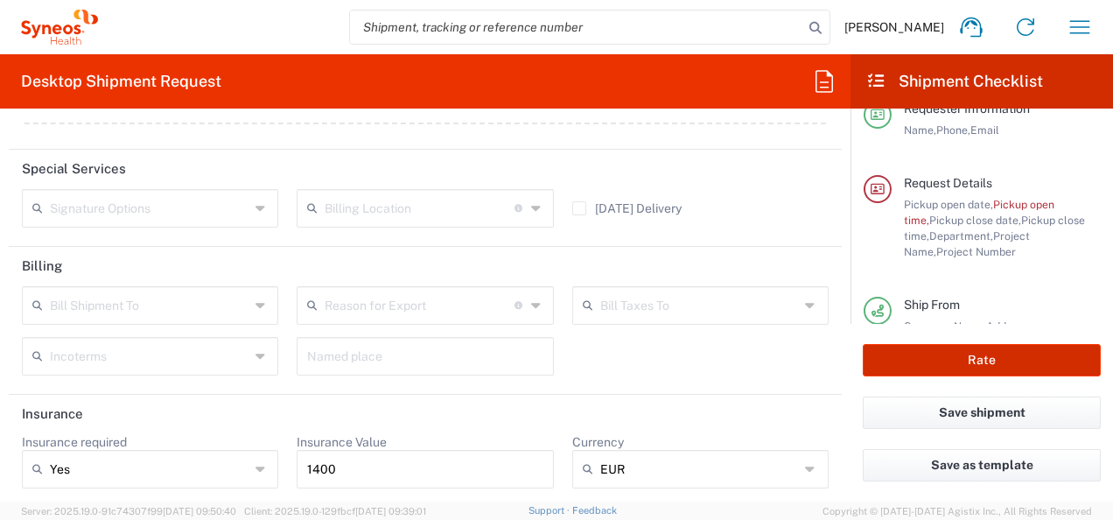
click at [987, 360] on button "Rate" at bounding box center [982, 360] width 238 height 32
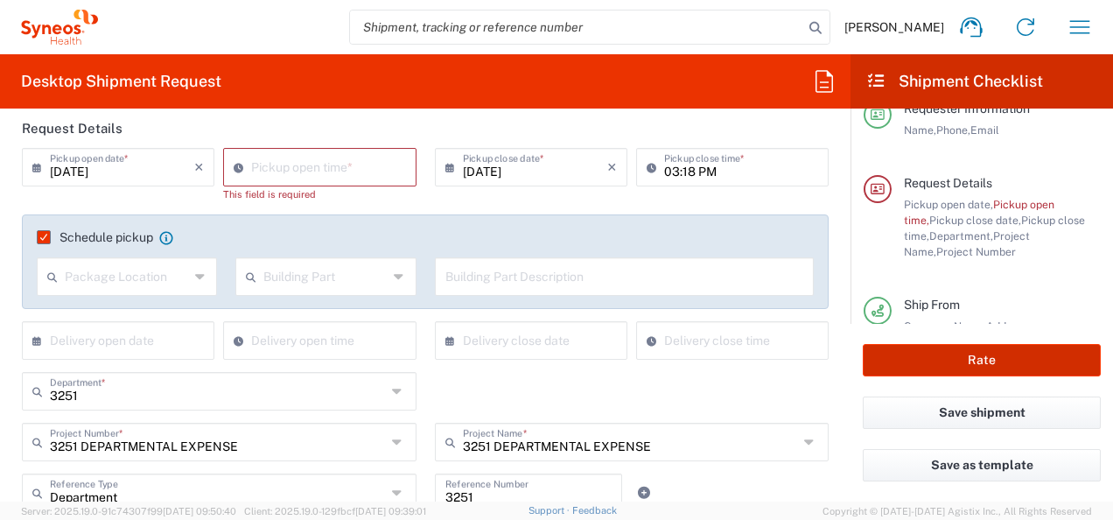
scroll to position [165, 0]
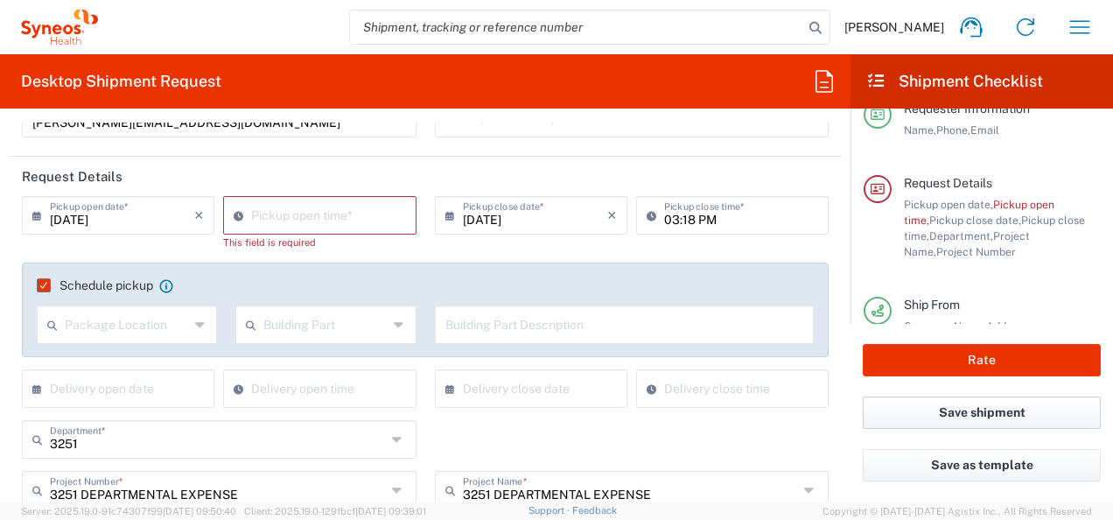
click at [987, 413] on button "Save shipment" at bounding box center [982, 412] width 238 height 32
